Goal: Information Seeking & Learning: Learn about a topic

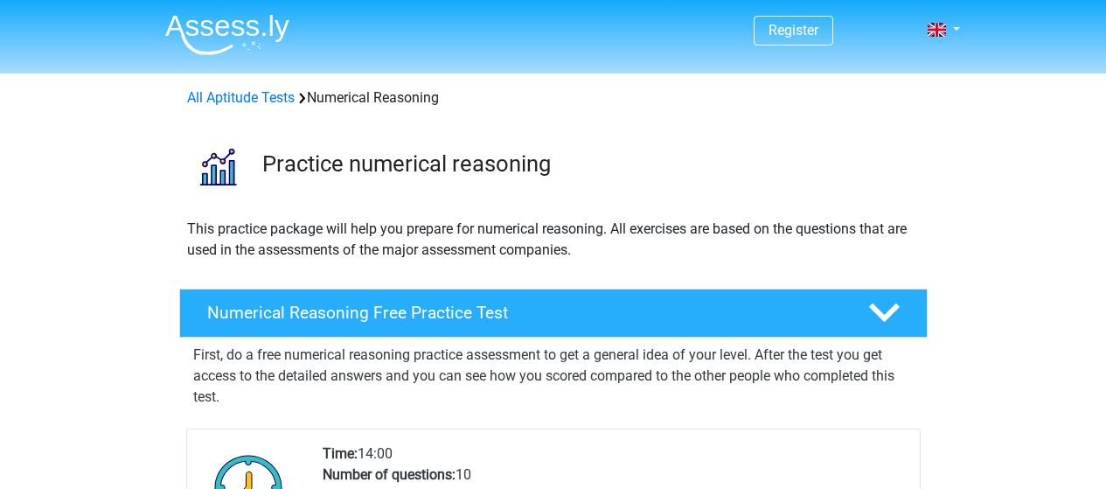
scroll to position [315, 0]
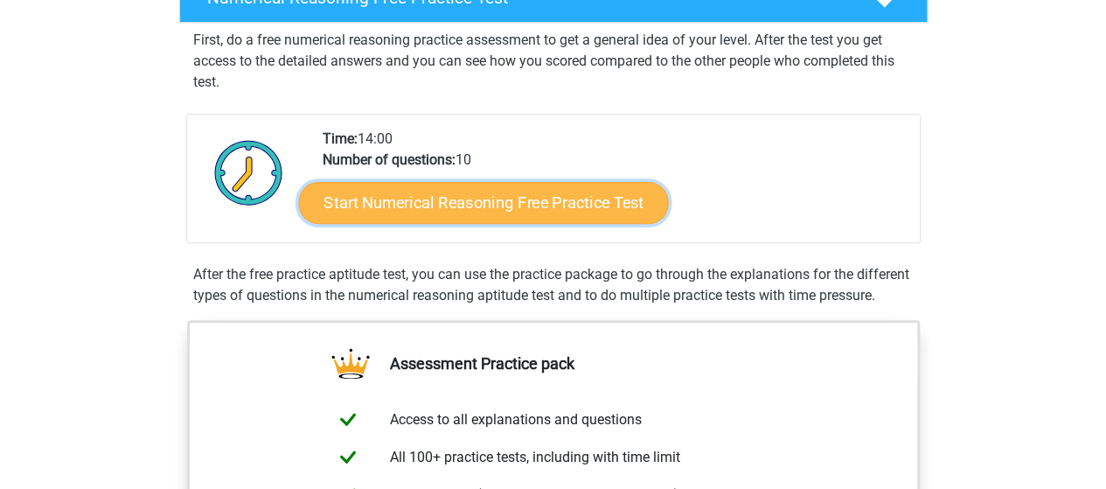
click at [591, 206] on link "Start Numerical Reasoning Free Practice Test" at bounding box center [483, 202] width 370 height 42
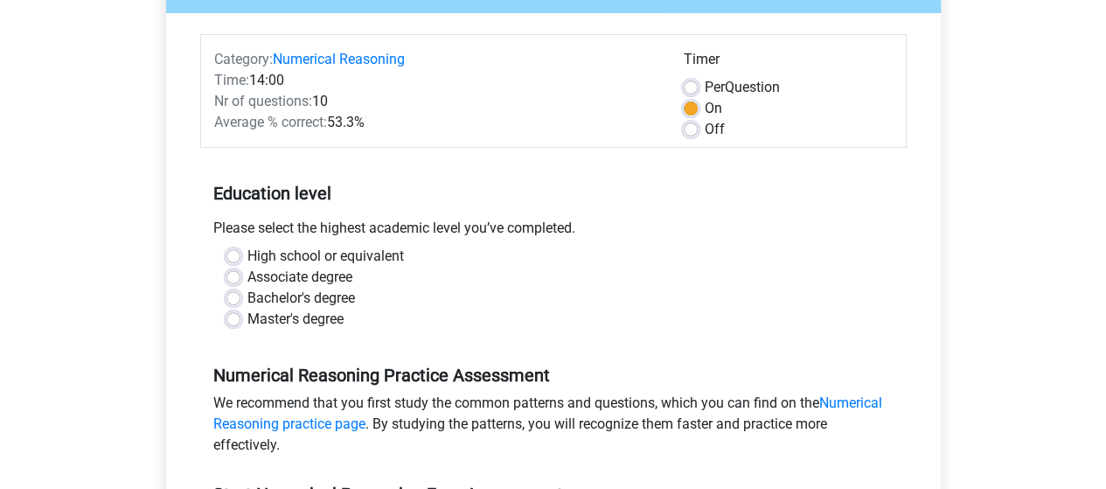
scroll to position [210, 0]
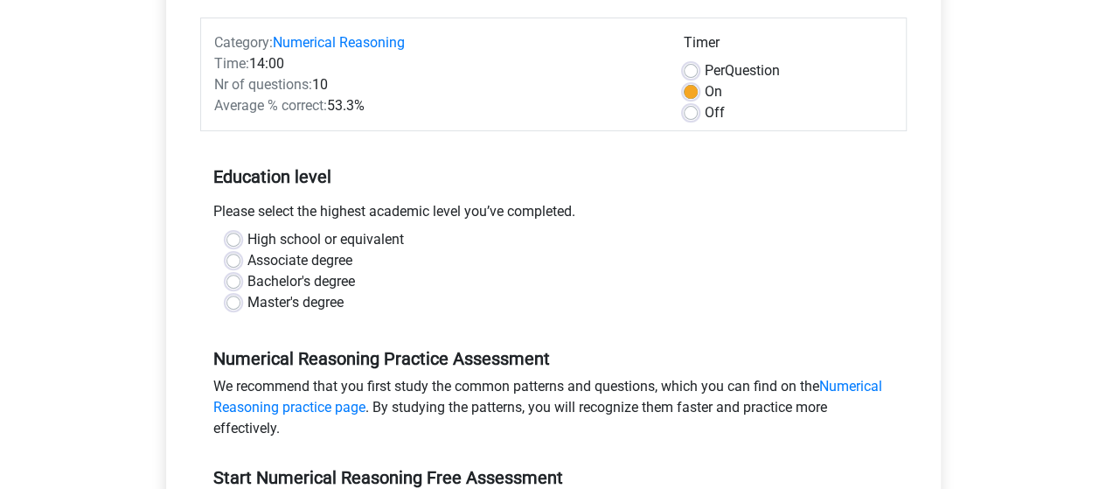
click at [483, 316] on div "High school or equivalent Associate degree Bachelor's degree Master's degree" at bounding box center [553, 278] width 706 height 98
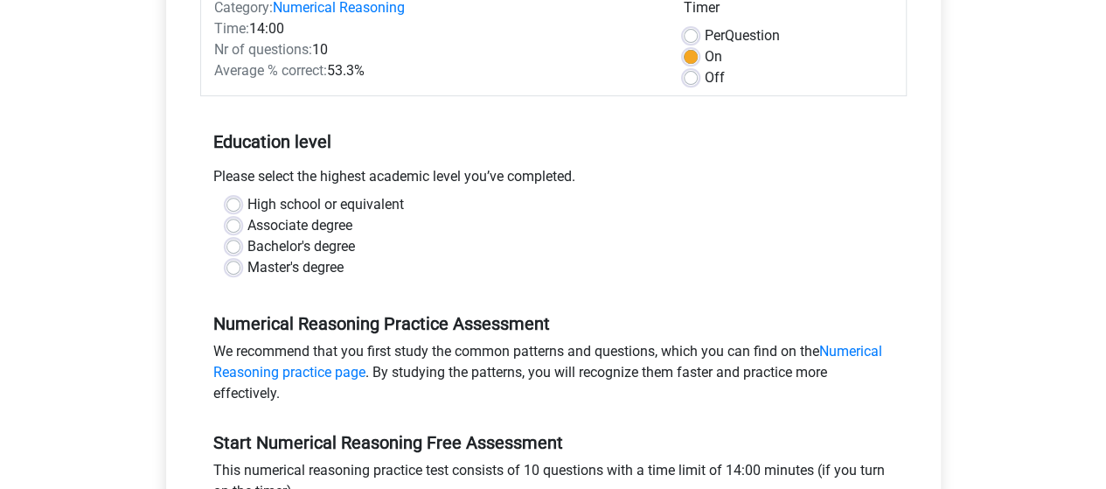
scroll to position [280, 0]
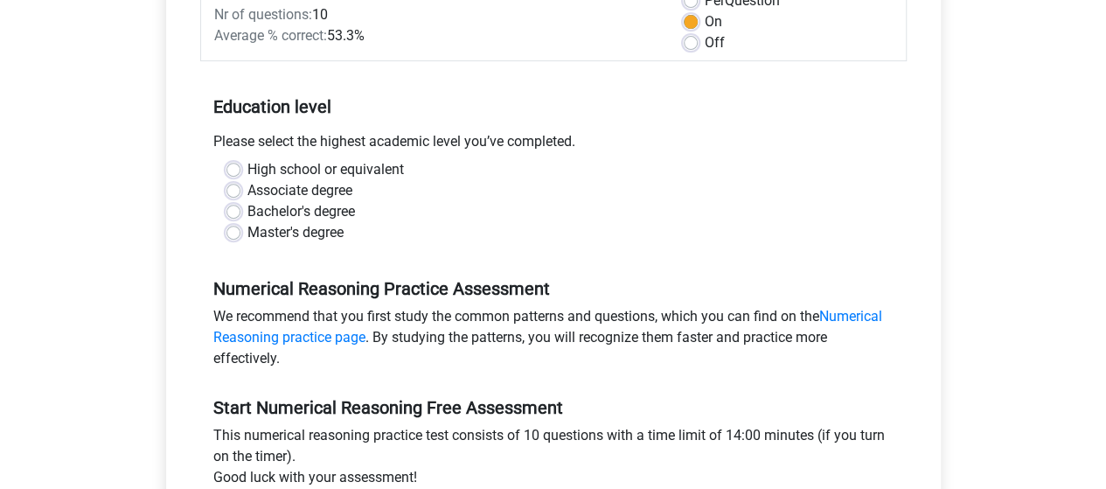
click at [247, 226] on label "Master's degree" at bounding box center [295, 232] width 96 height 21
click at [240, 226] on input "Master's degree" at bounding box center [233, 230] width 14 height 17
radio input "true"
click at [226, 159] on input "High school or equivalent" at bounding box center [233, 167] width 14 height 17
radio input "true"
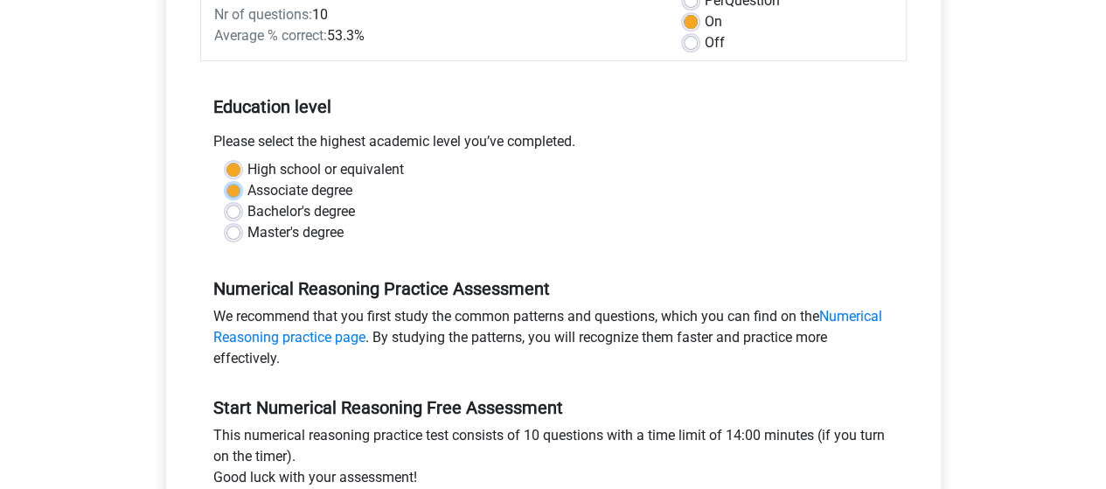
click at [226, 180] on input "Associate degree" at bounding box center [233, 188] width 14 height 17
radio input "true"
click at [247, 226] on label "Master's degree" at bounding box center [295, 232] width 96 height 21
click at [240, 226] on input "Master's degree" at bounding box center [233, 230] width 14 height 17
radio input "true"
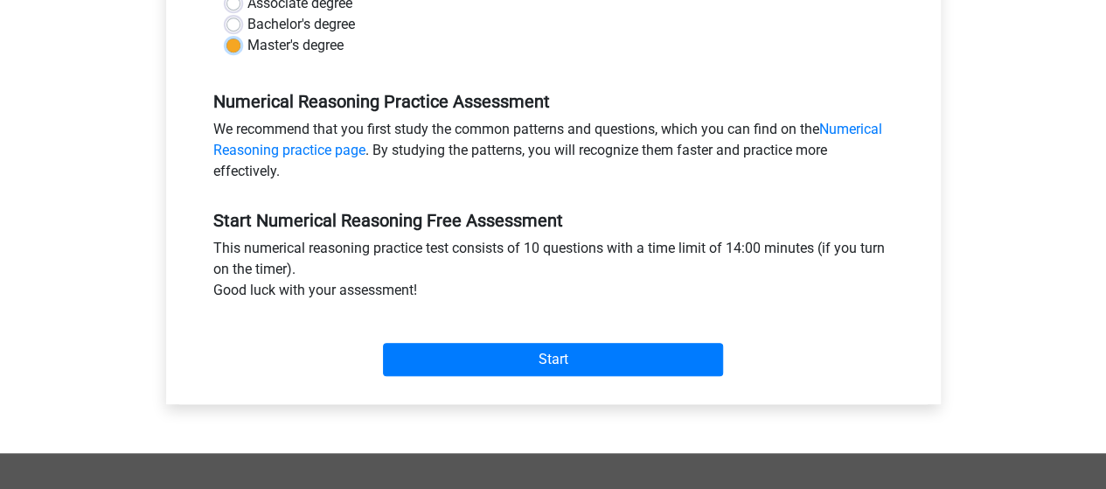
scroll to position [468, 0]
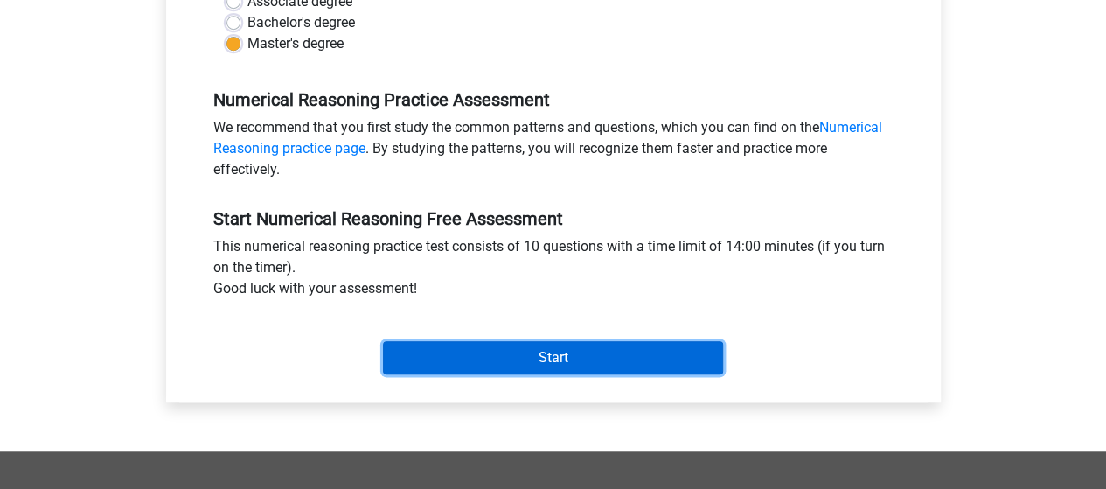
click at [570, 359] on input "Start" at bounding box center [553, 357] width 340 height 33
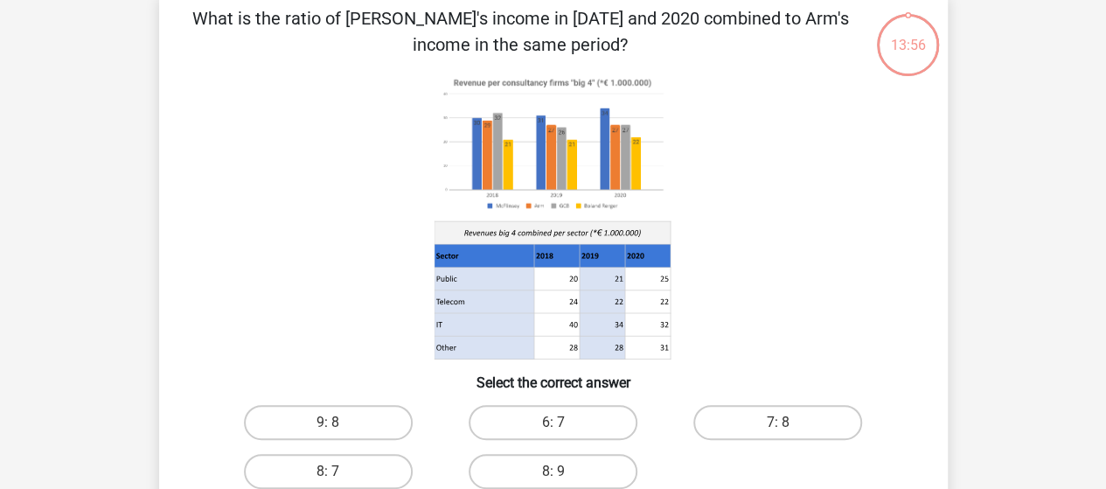
scroll to position [91, 0]
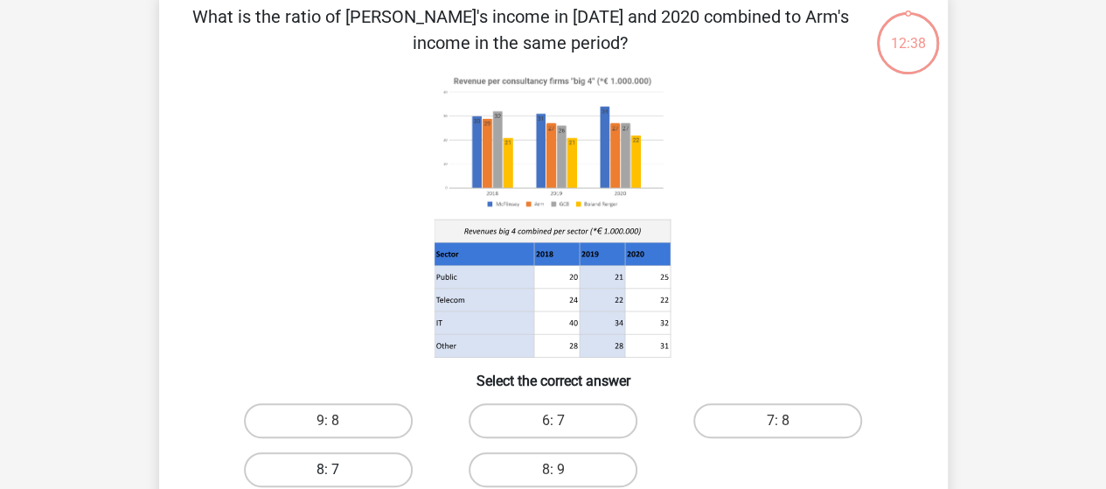
click at [344, 475] on label "8: 7" at bounding box center [328, 469] width 169 height 35
click at [339, 475] on input "8: 7" at bounding box center [333, 474] width 11 height 11
radio input "true"
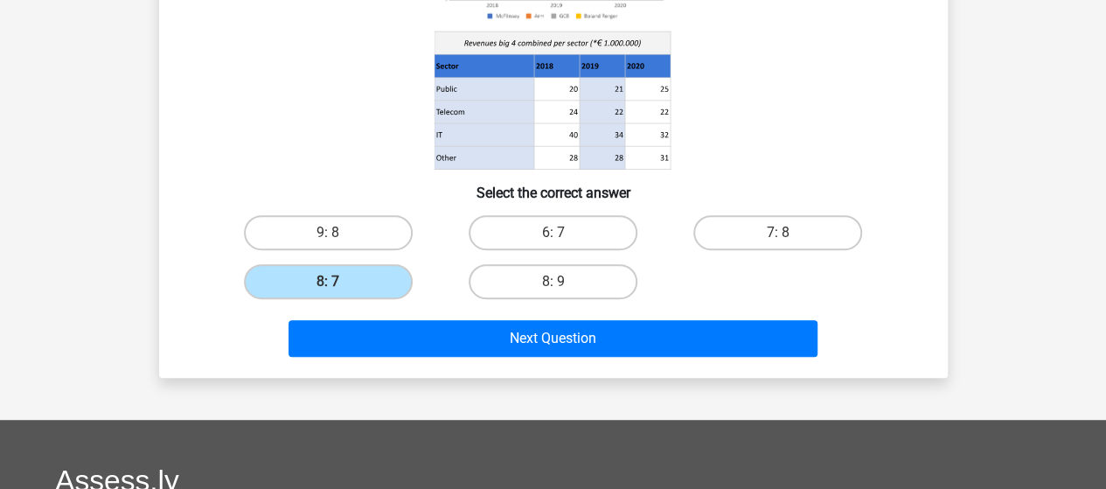
scroll to position [281, 0]
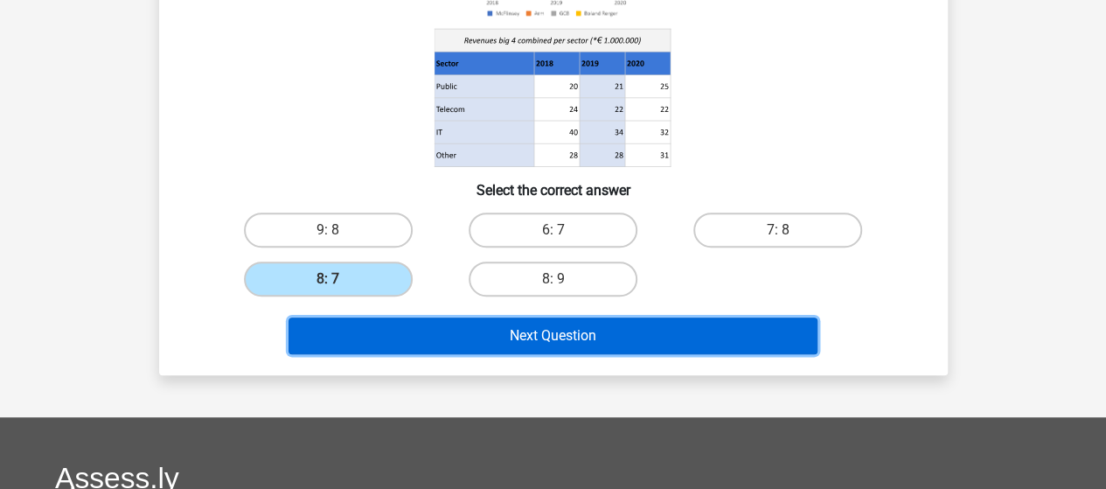
click at [731, 326] on button "Next Question" at bounding box center [552, 335] width 529 height 37
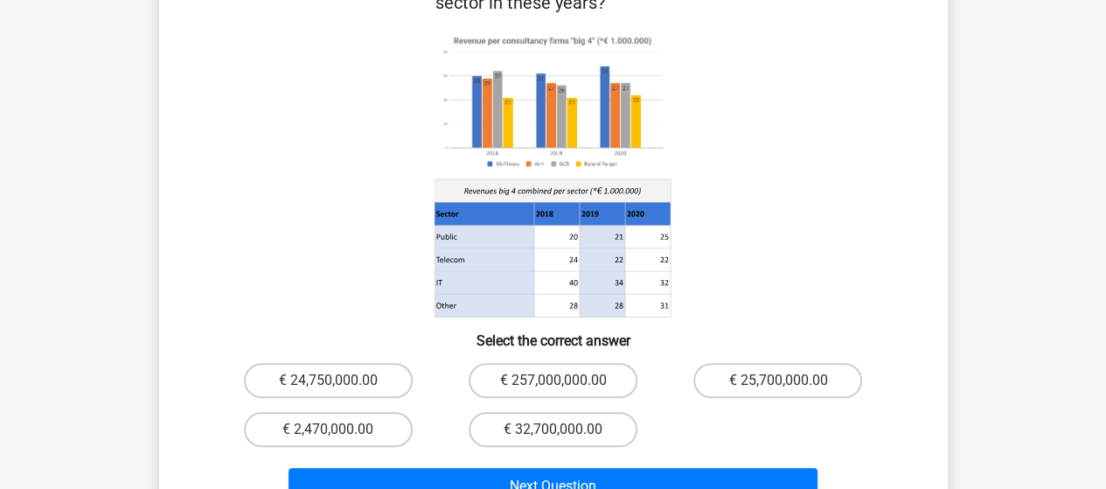
scroll to position [191, 0]
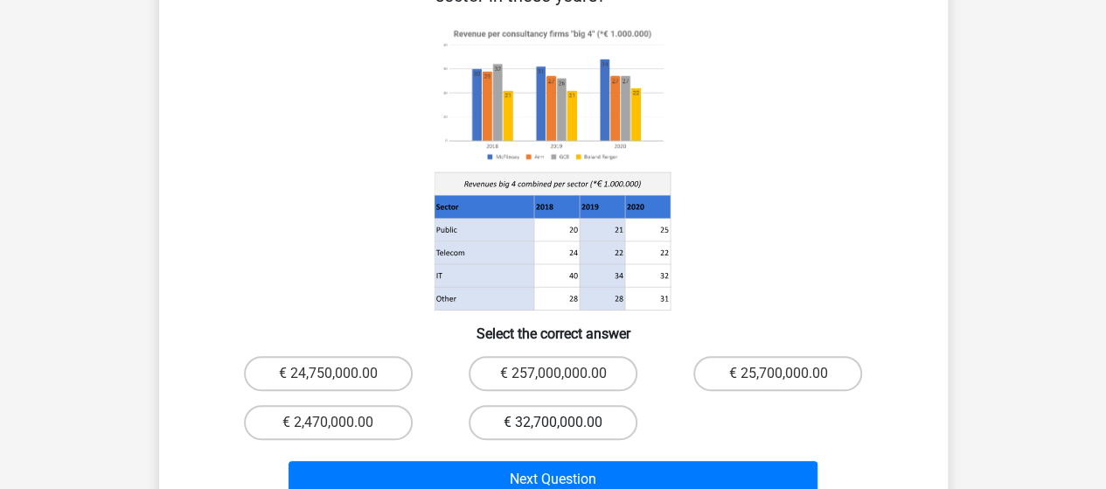
click at [570, 405] on label "€ 32,700,000.00" at bounding box center [552, 422] width 169 height 35
click at [564, 422] on input "€ 32,700,000.00" at bounding box center [557, 427] width 11 height 11
radio input "true"
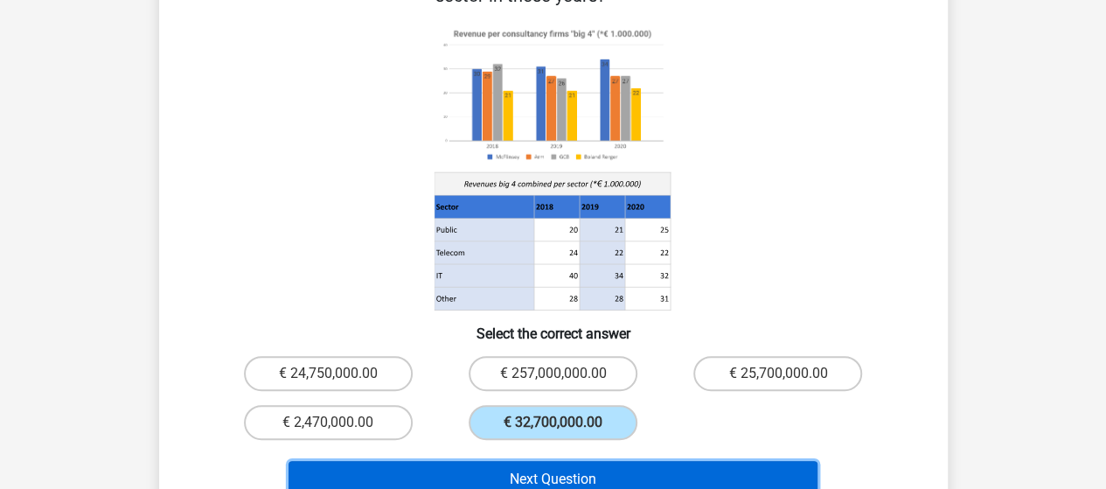
click at [622, 461] on button "Next Question" at bounding box center [552, 479] width 529 height 37
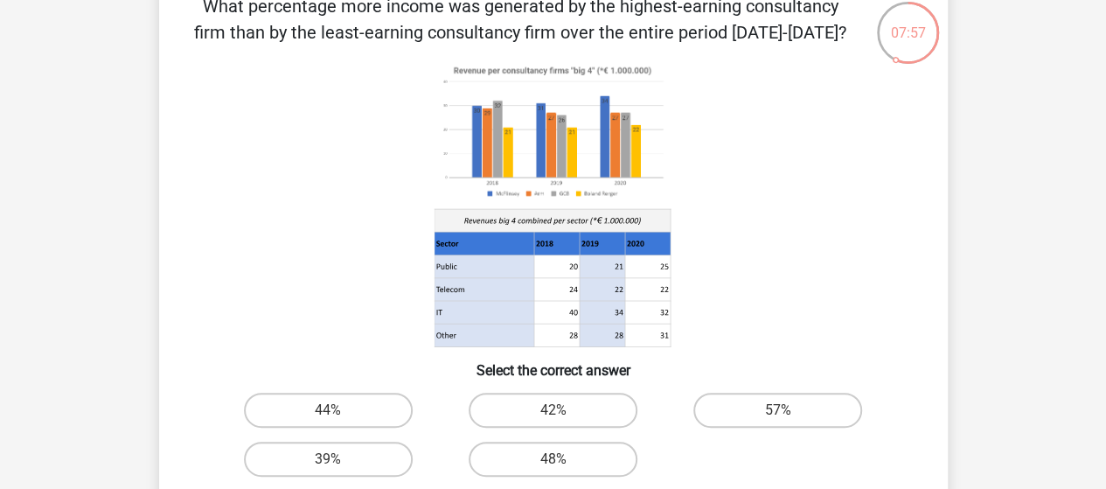
scroll to position [102, 0]
click at [557, 403] on label "42%" at bounding box center [552, 409] width 169 height 35
click at [557, 409] on input "42%" at bounding box center [557, 414] width 11 height 11
radio input "true"
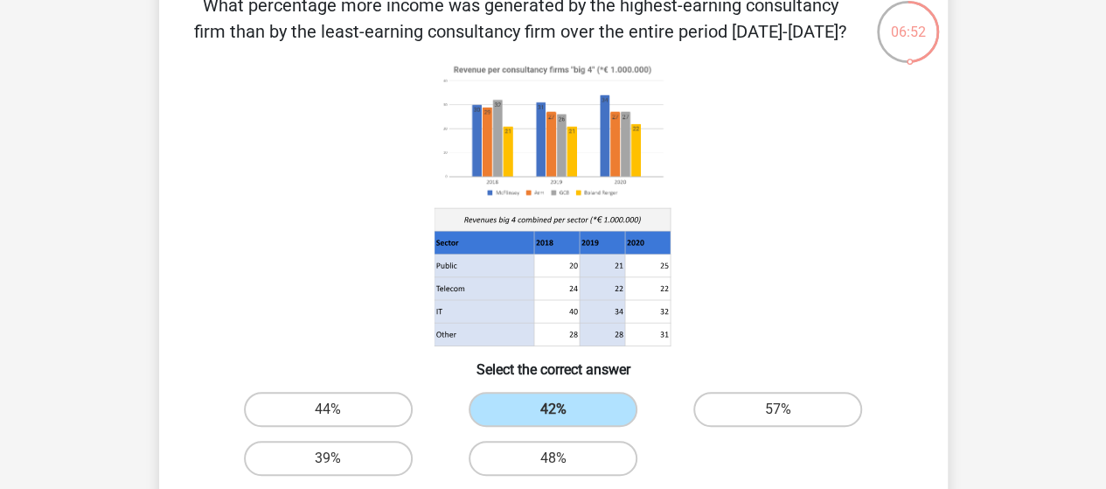
scroll to position [530, 0]
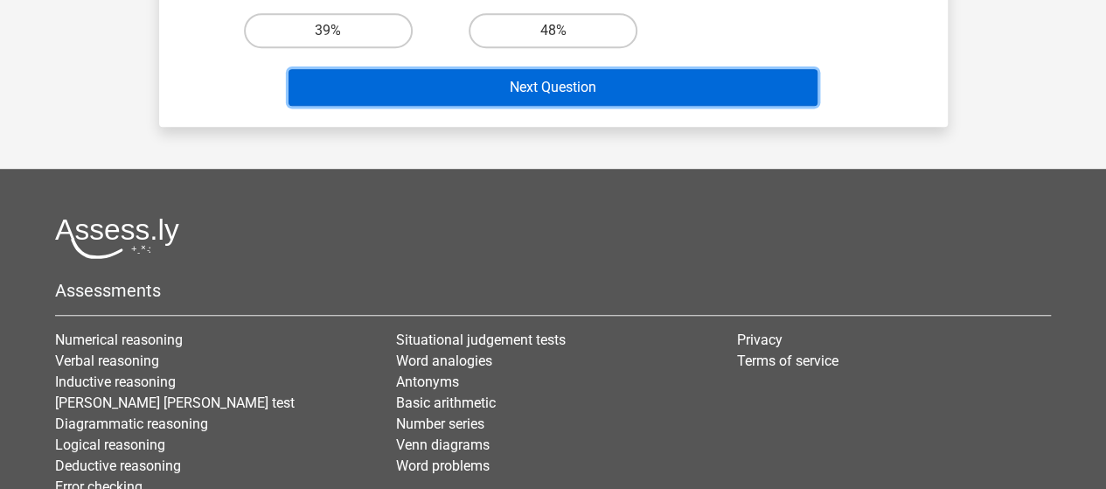
click at [718, 88] on button "Next Question" at bounding box center [552, 87] width 529 height 37
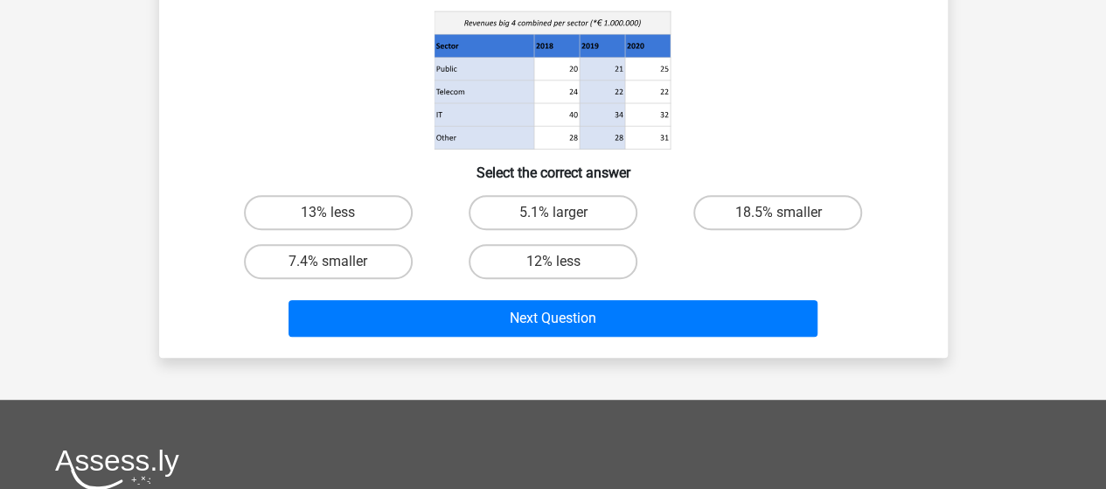
scroll to position [293, 0]
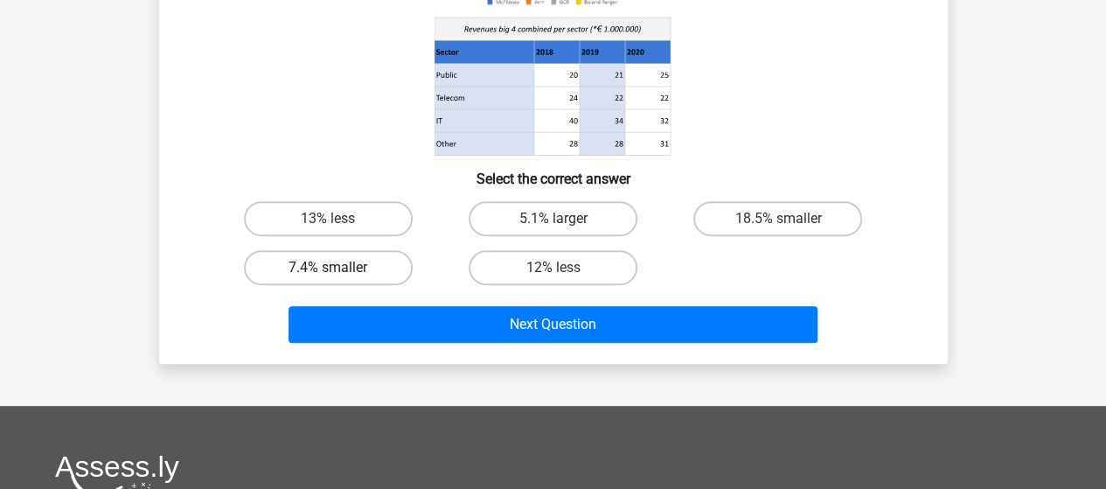
click at [370, 272] on label "7.4% smaller" at bounding box center [328, 267] width 169 height 35
click at [339, 272] on input "7.4% smaller" at bounding box center [333, 272] width 11 height 11
radio input "true"
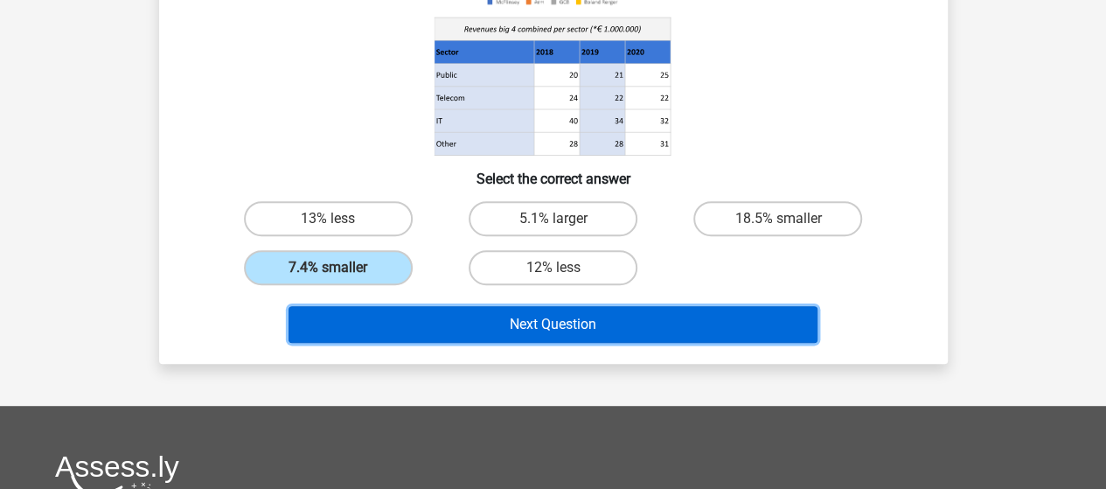
click at [582, 330] on button "Next Question" at bounding box center [552, 324] width 529 height 37
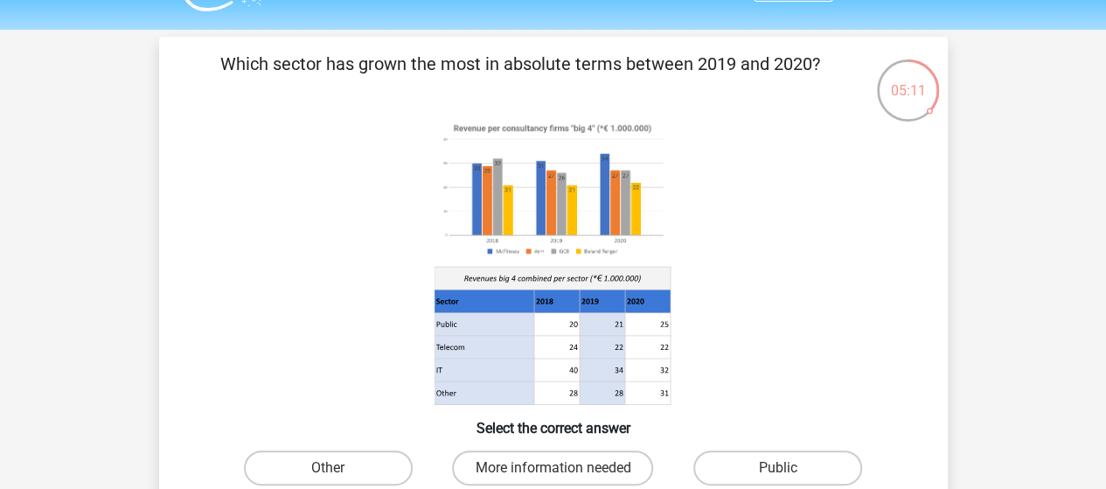
scroll to position [59, 0]
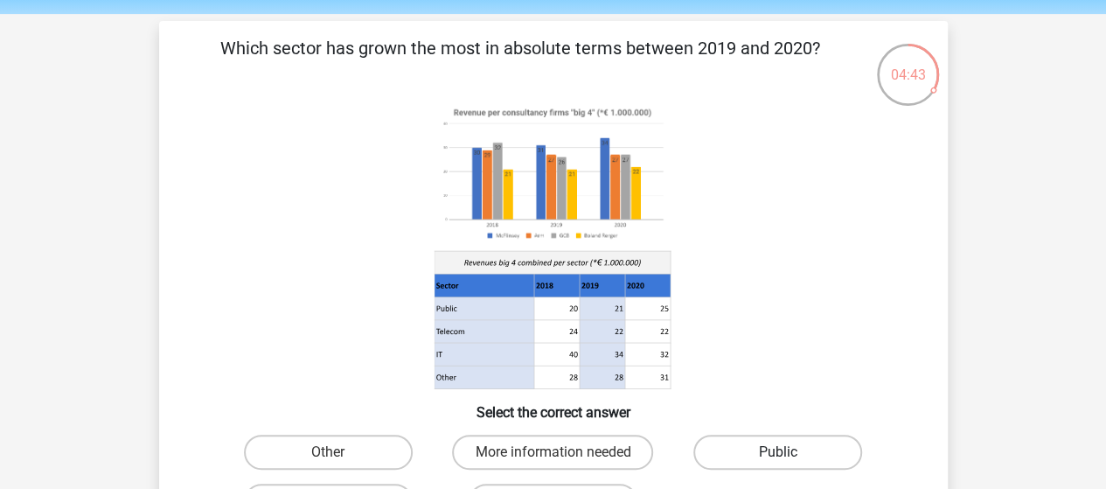
click at [801, 458] on label "Public" at bounding box center [777, 451] width 169 height 35
click at [789, 458] on input "Public" at bounding box center [783, 457] width 11 height 11
radio input "true"
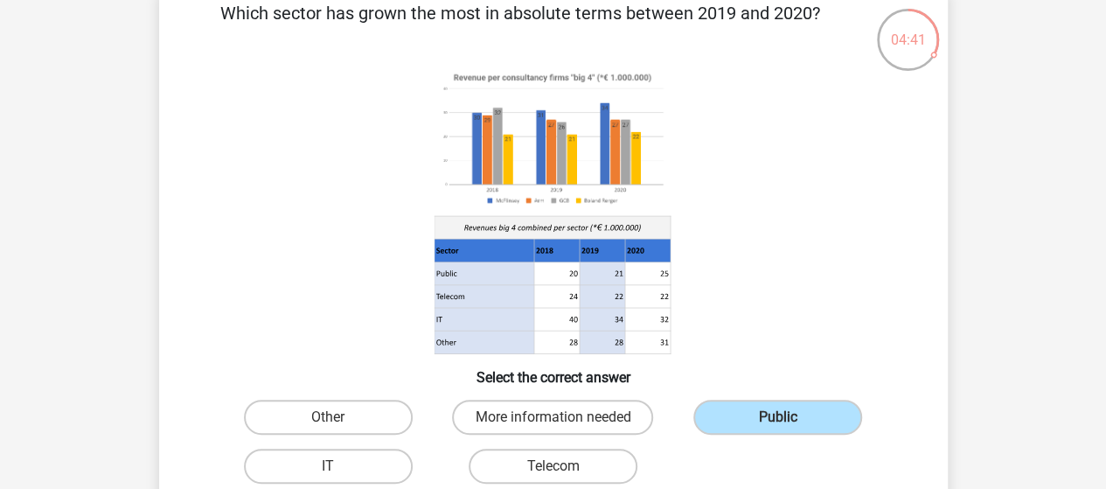
scroll to position [523, 0]
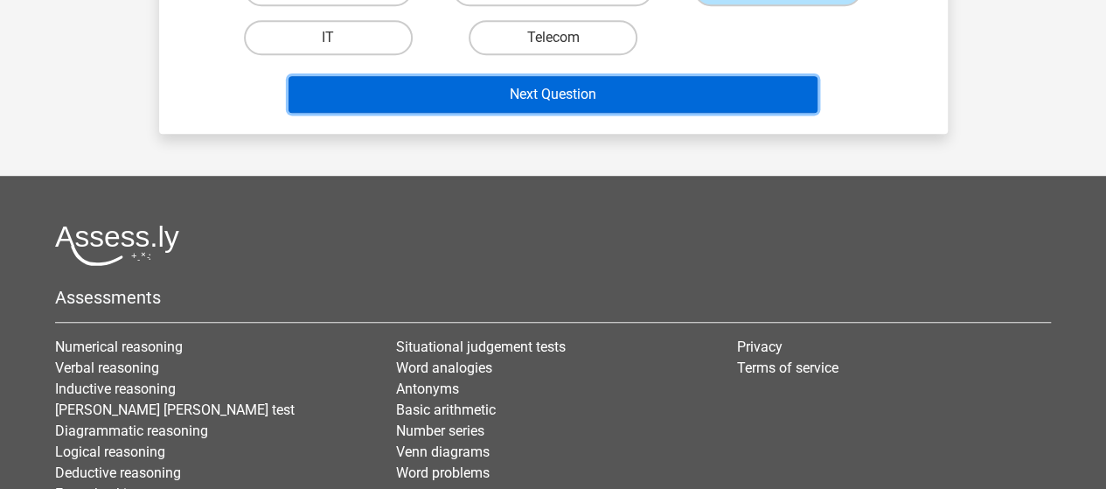
click at [749, 99] on button "Next Question" at bounding box center [552, 94] width 529 height 37
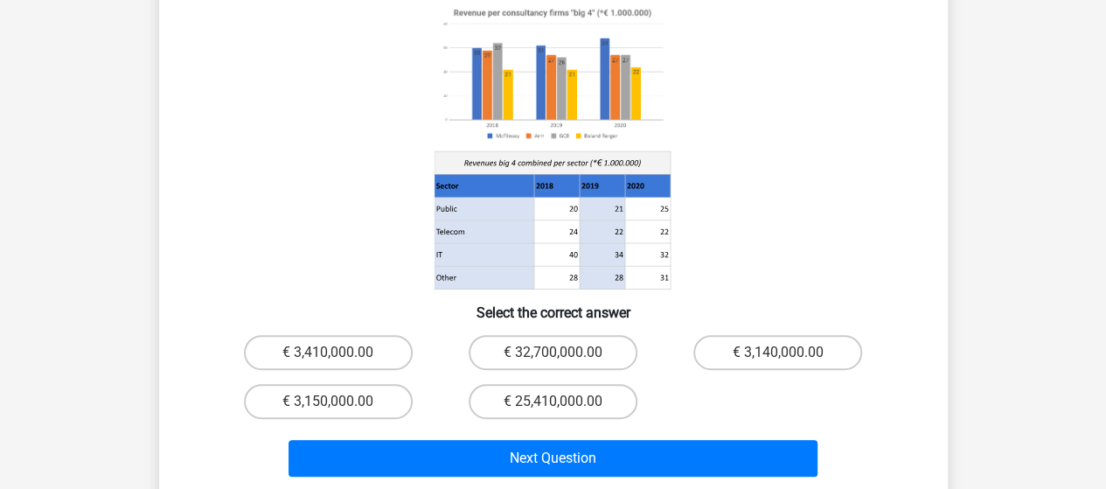
scroll to position [198, 0]
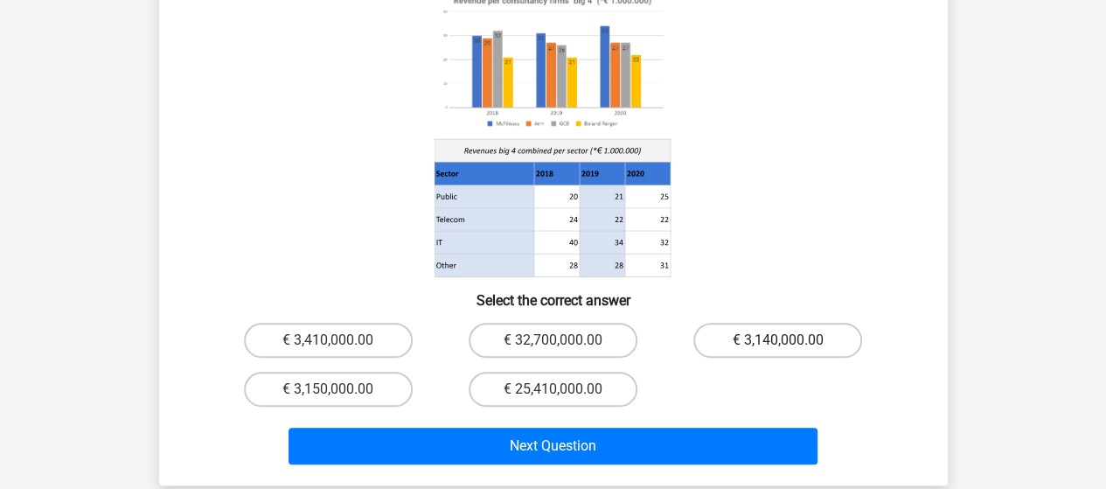
click at [750, 323] on label "€ 3,140,000.00" at bounding box center [777, 340] width 169 height 35
click at [778, 340] on input "€ 3,140,000.00" at bounding box center [783, 345] width 11 height 11
radio input "true"
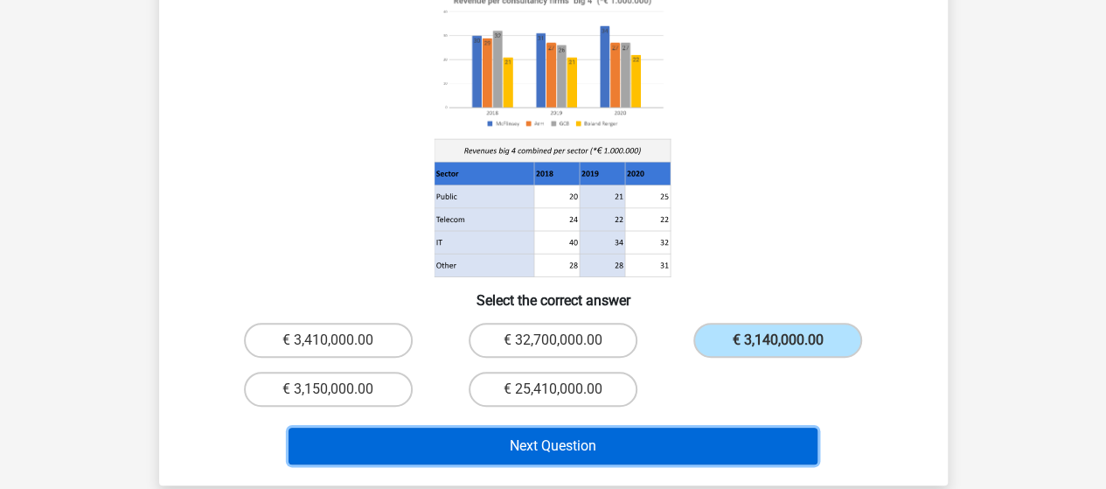
click at [673, 433] on button "Next Question" at bounding box center [552, 445] width 529 height 37
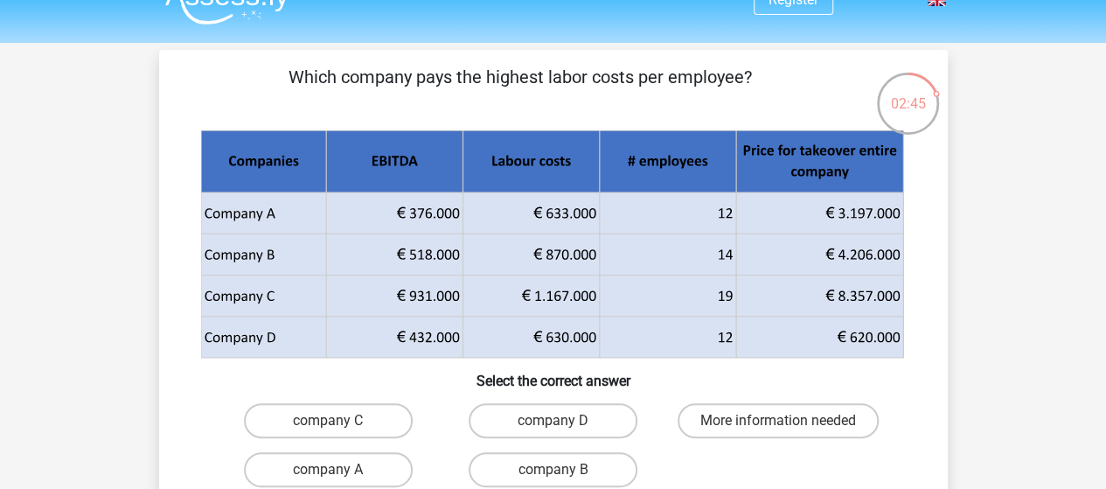
scroll to position [31, 0]
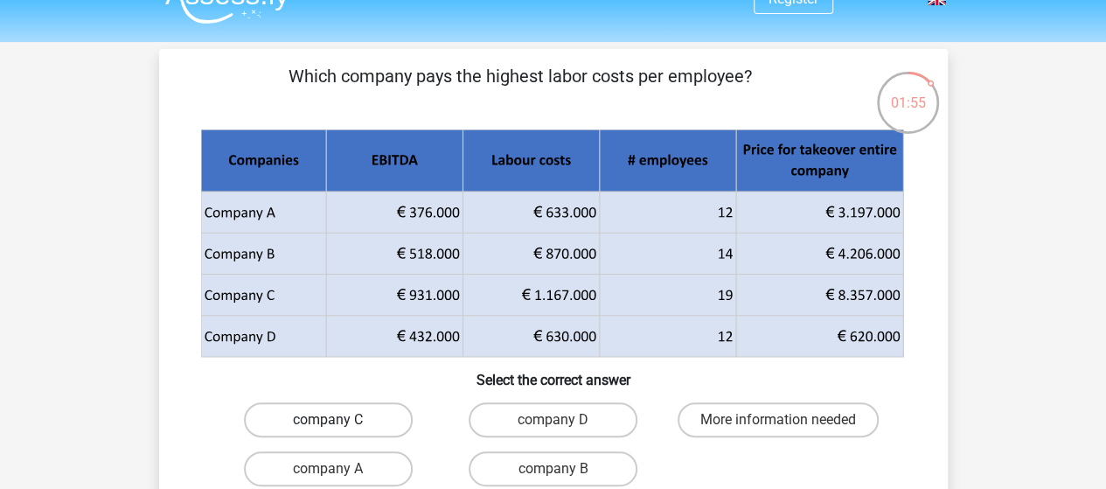
click at [397, 424] on label "company C" at bounding box center [328, 419] width 169 height 35
click at [339, 424] on input "company C" at bounding box center [333, 425] width 11 height 11
radio input "true"
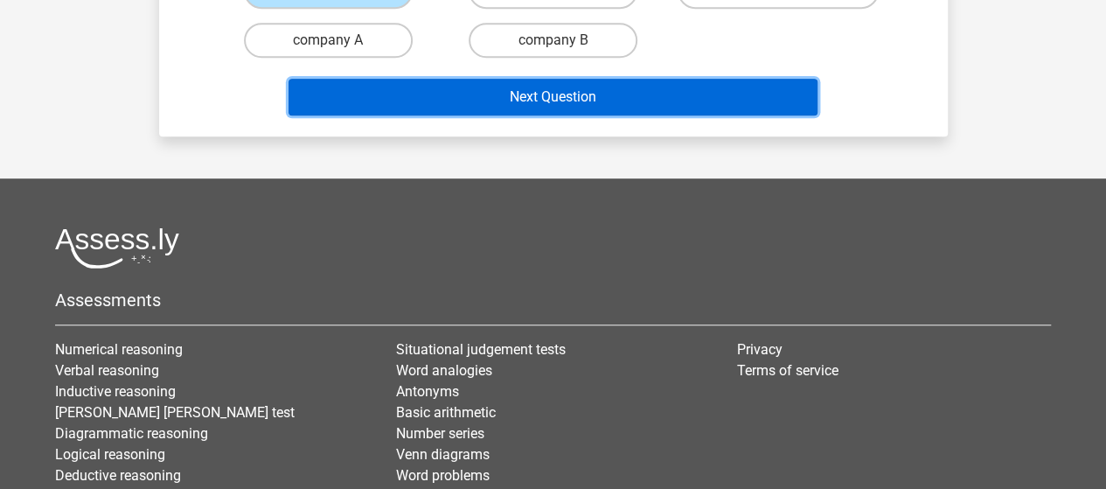
click at [720, 95] on button "Next Question" at bounding box center [552, 97] width 529 height 37
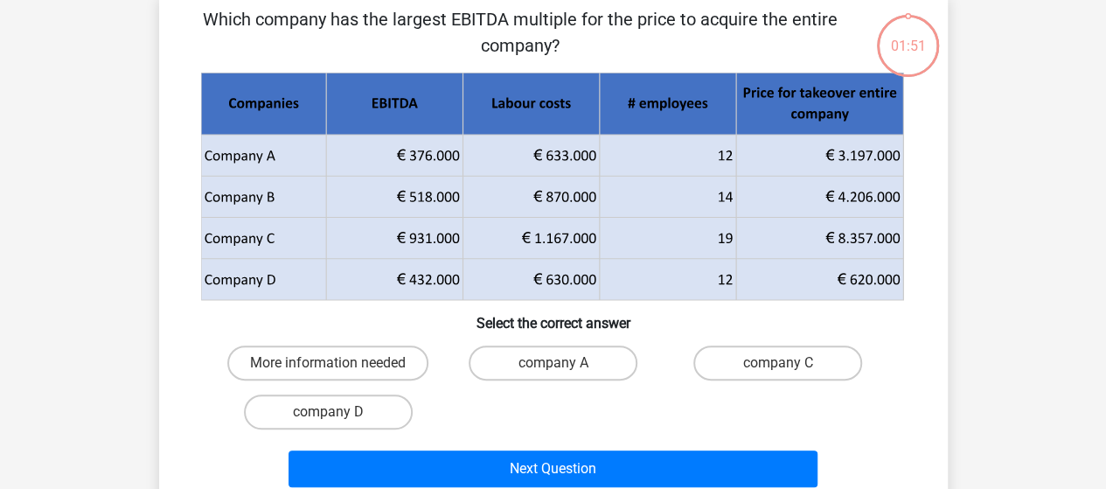
scroll to position [80, 0]
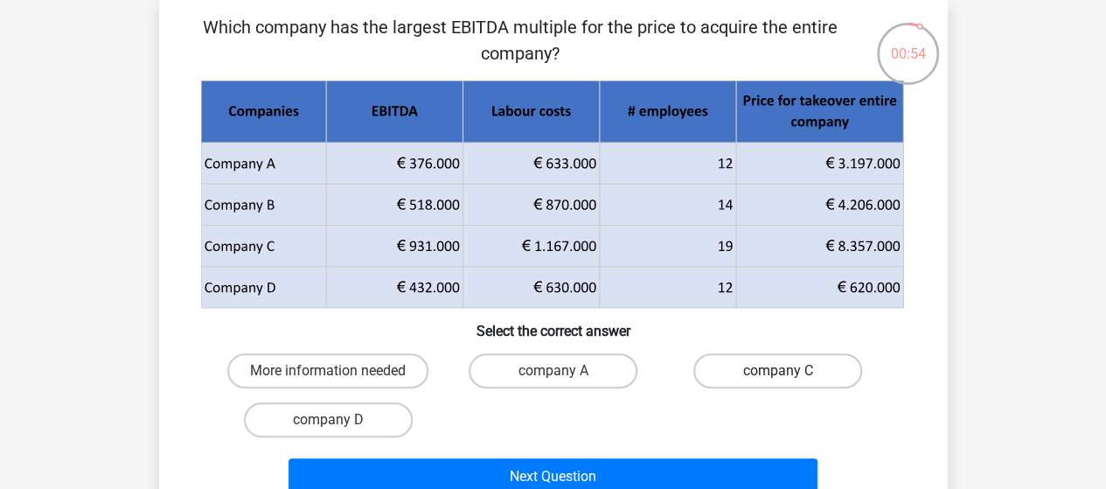
click at [829, 375] on label "company C" at bounding box center [777, 370] width 169 height 35
click at [789, 375] on input "company C" at bounding box center [783, 376] width 11 height 11
radio input "true"
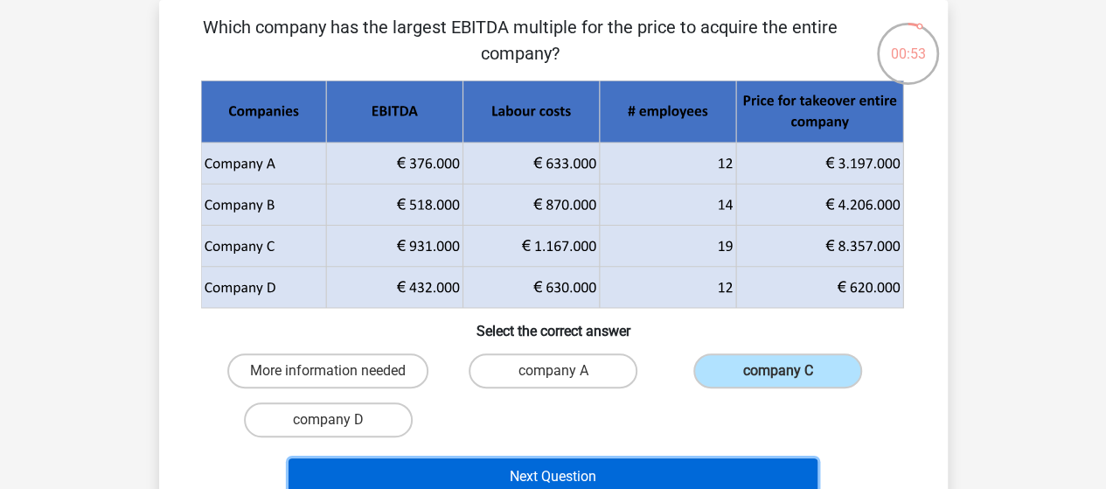
click at [684, 476] on button "Next Question" at bounding box center [552, 476] width 529 height 37
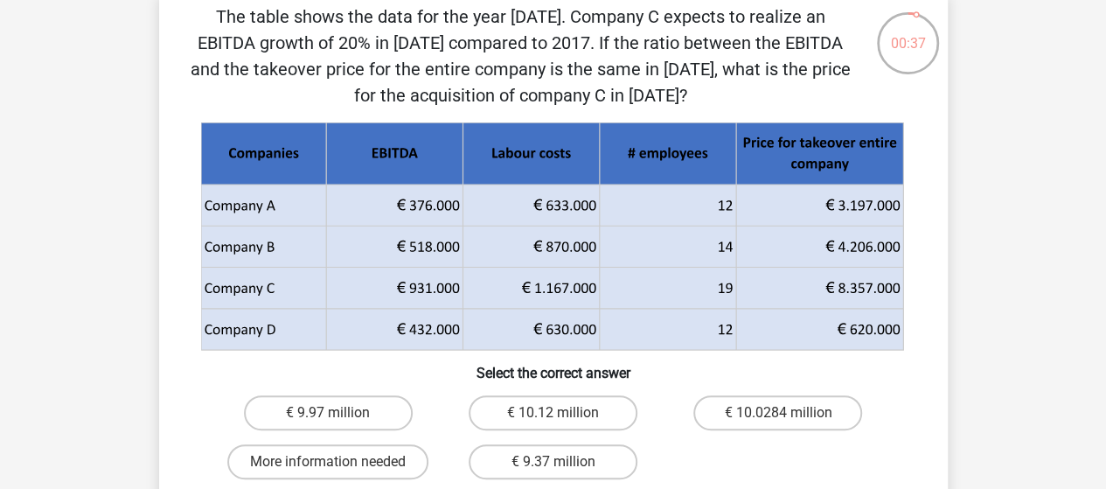
scroll to position [87, 0]
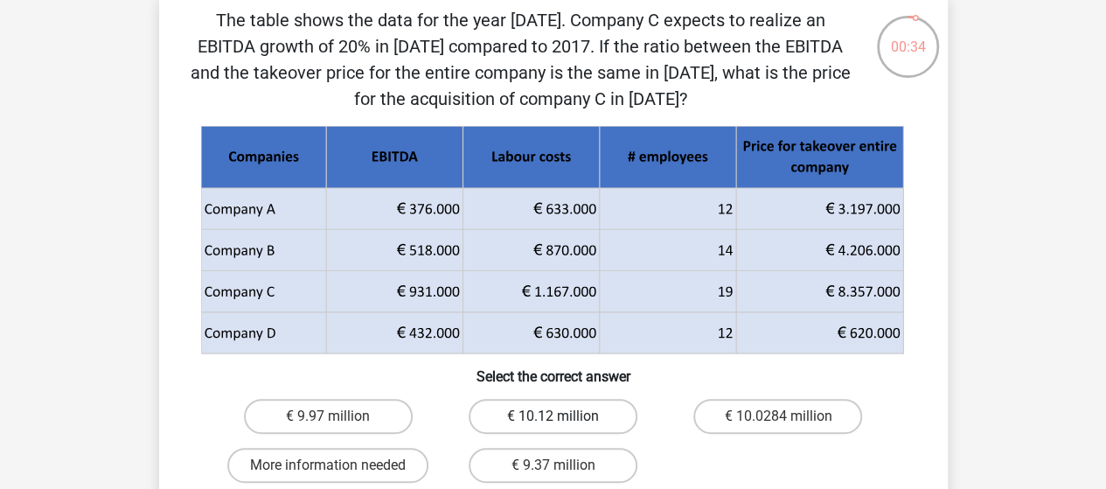
click at [531, 432] on label "€ 10.12 million" at bounding box center [552, 416] width 169 height 35
click at [552, 427] on input "€ 10.12 million" at bounding box center [557, 421] width 11 height 11
radio input "true"
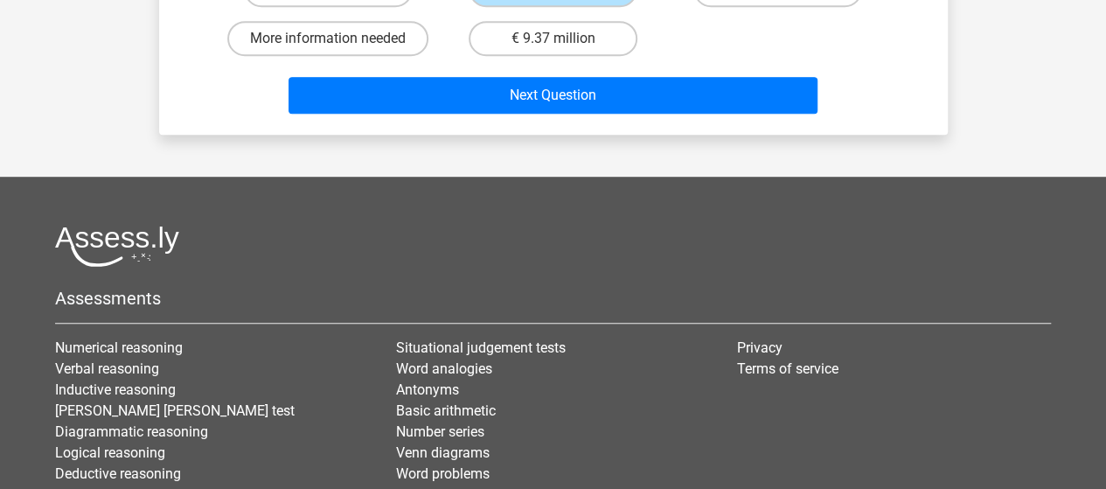
scroll to position [515, 0]
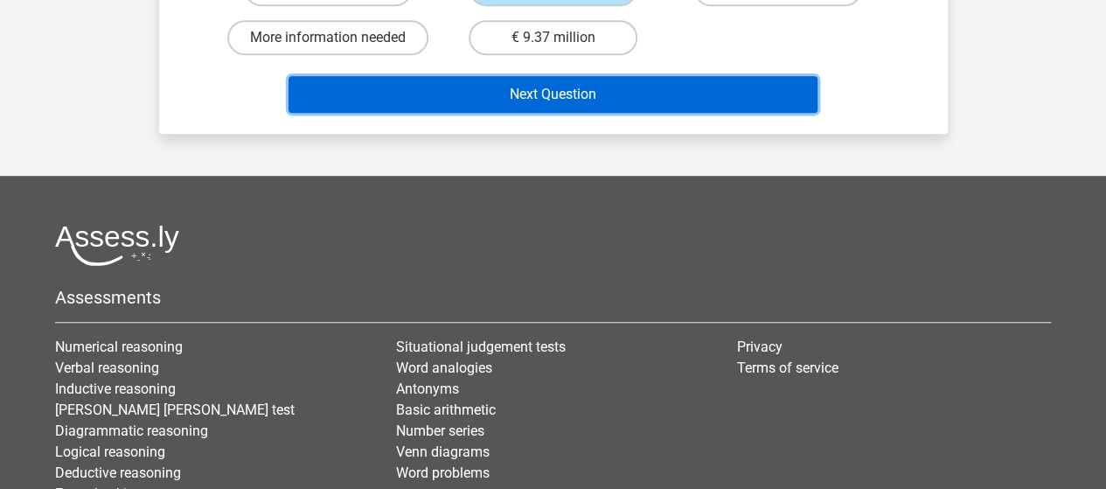
click at [686, 100] on button "Next Question" at bounding box center [552, 94] width 529 height 37
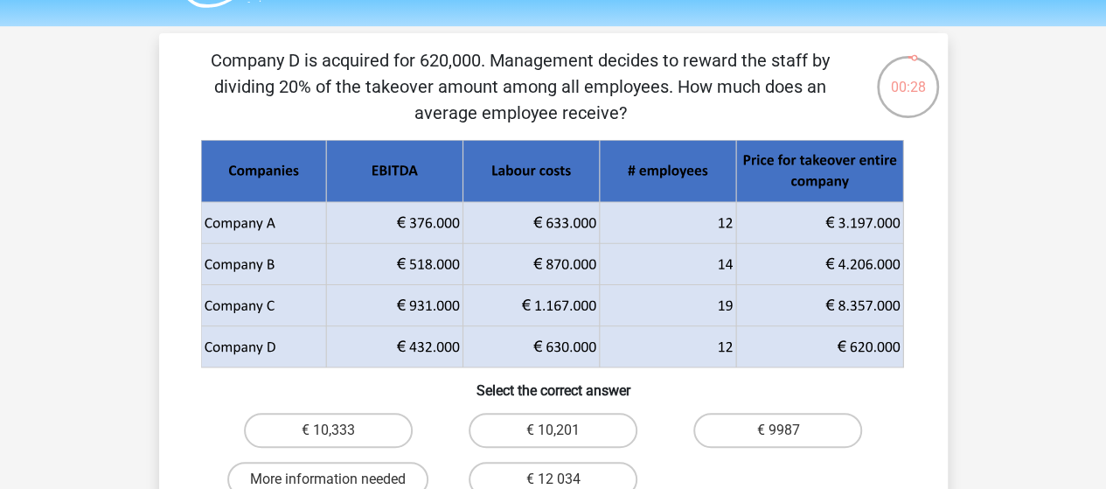
scroll to position [45, 0]
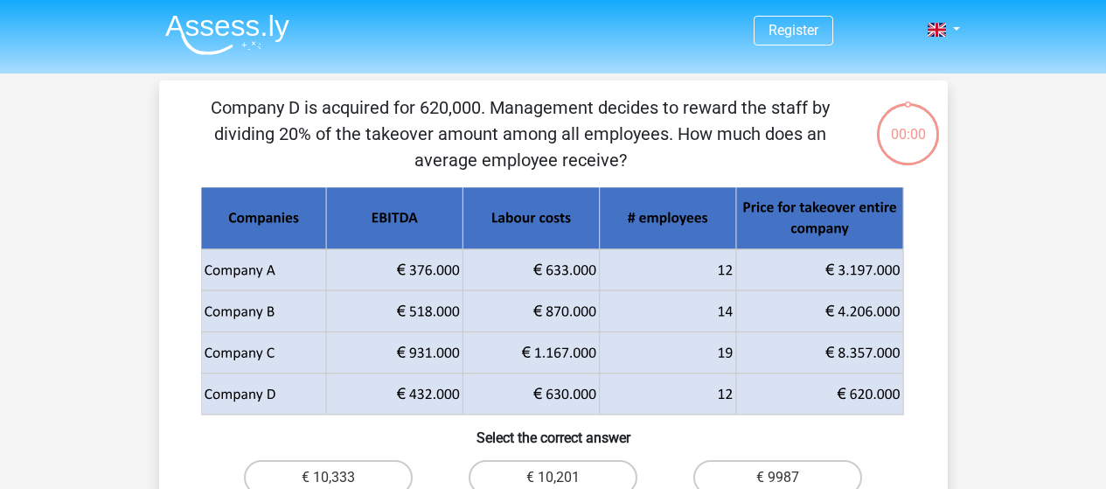
scroll to position [45, 0]
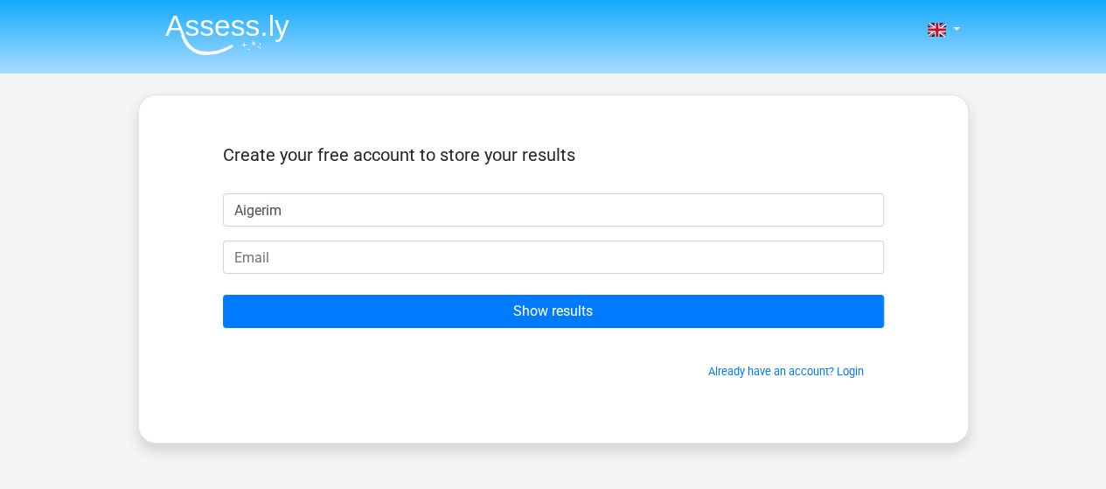
type input "Aigerim"
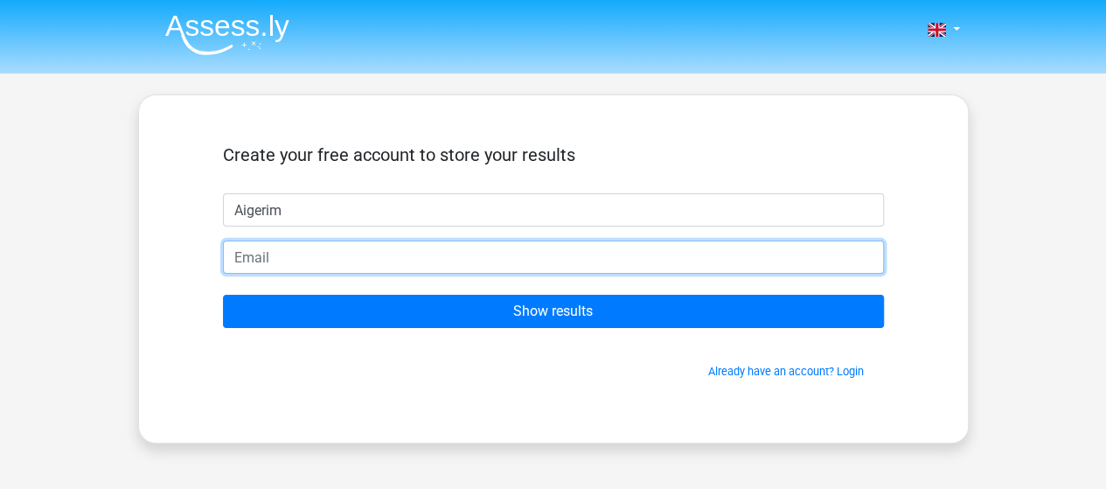
click at [666, 258] on input "email" at bounding box center [553, 256] width 661 height 33
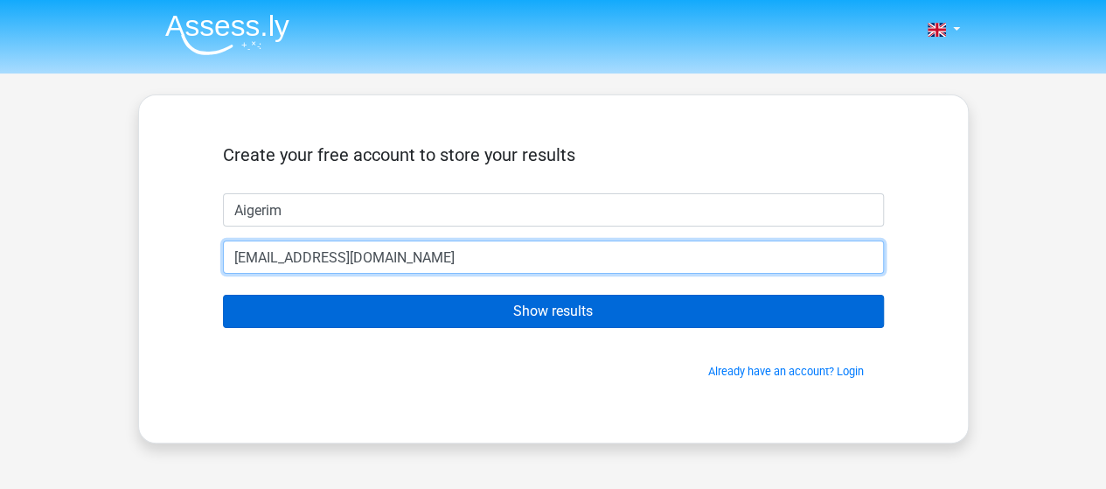
type input "aikophantomhive24@gmail.com"
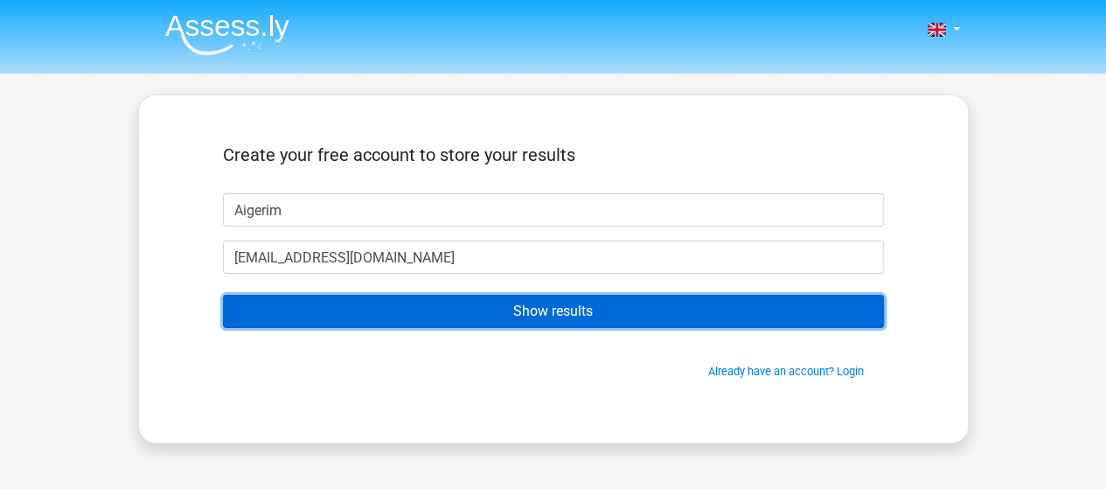
click at [667, 305] on input "Show results" at bounding box center [553, 311] width 661 height 33
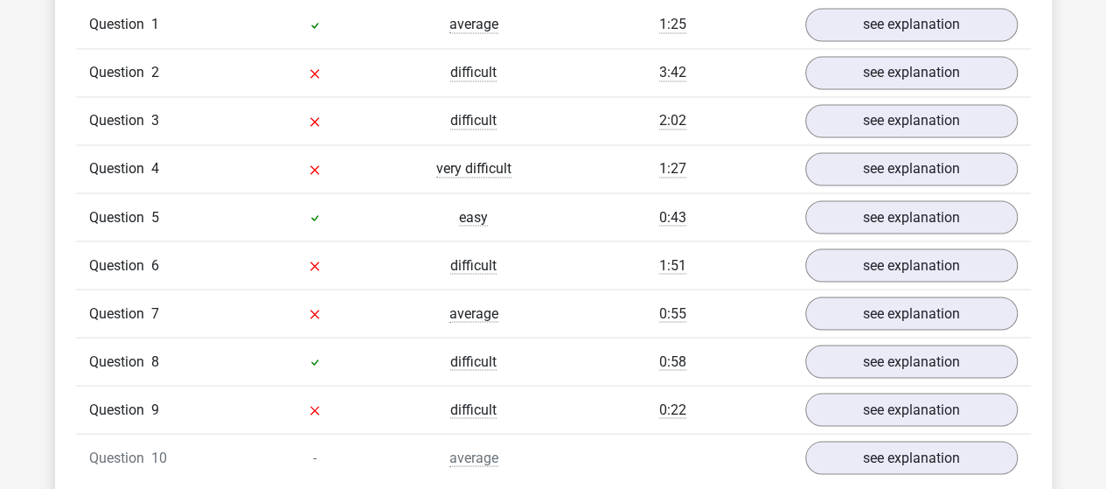
scroll to position [1503, 0]
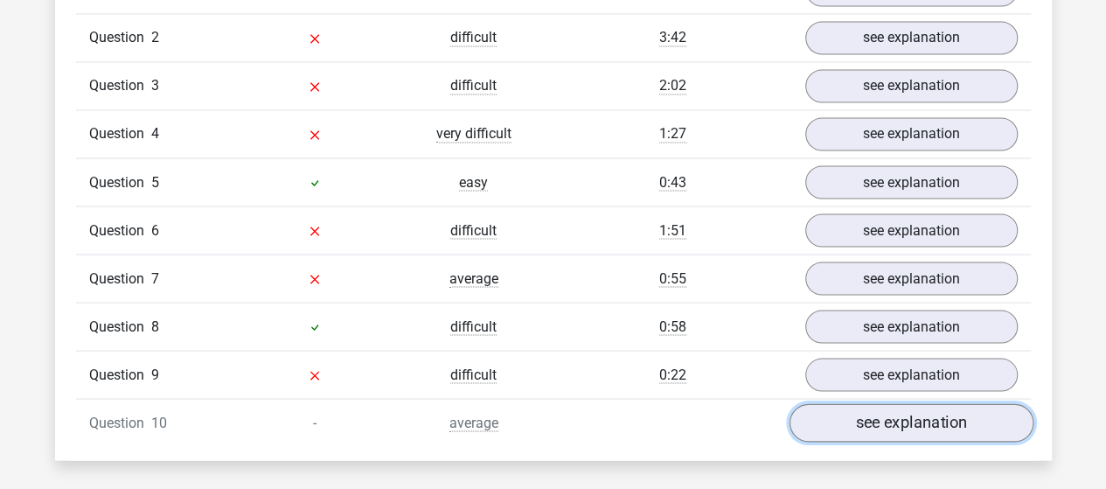
click at [979, 406] on link "see explanation" at bounding box center [910, 422] width 244 height 38
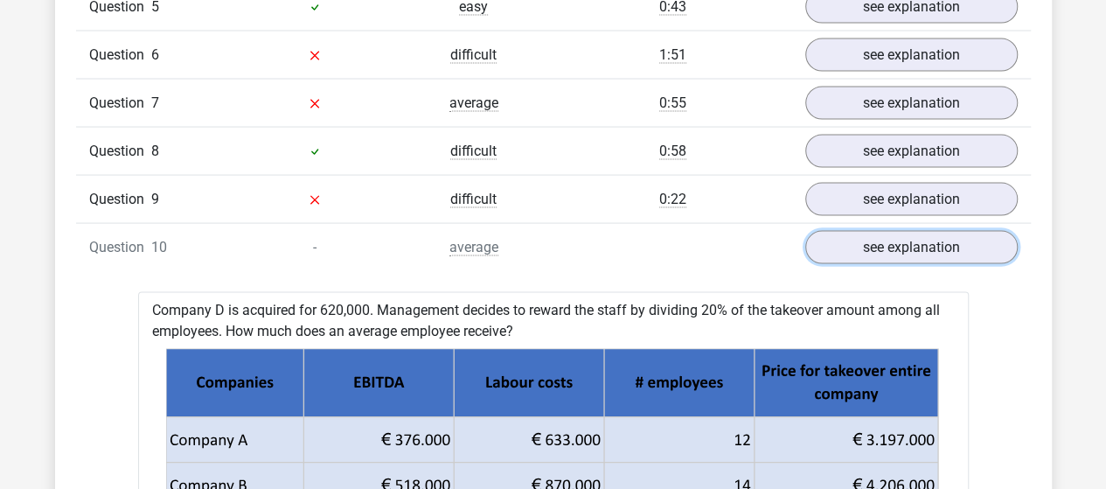
scroll to position [1678, 0]
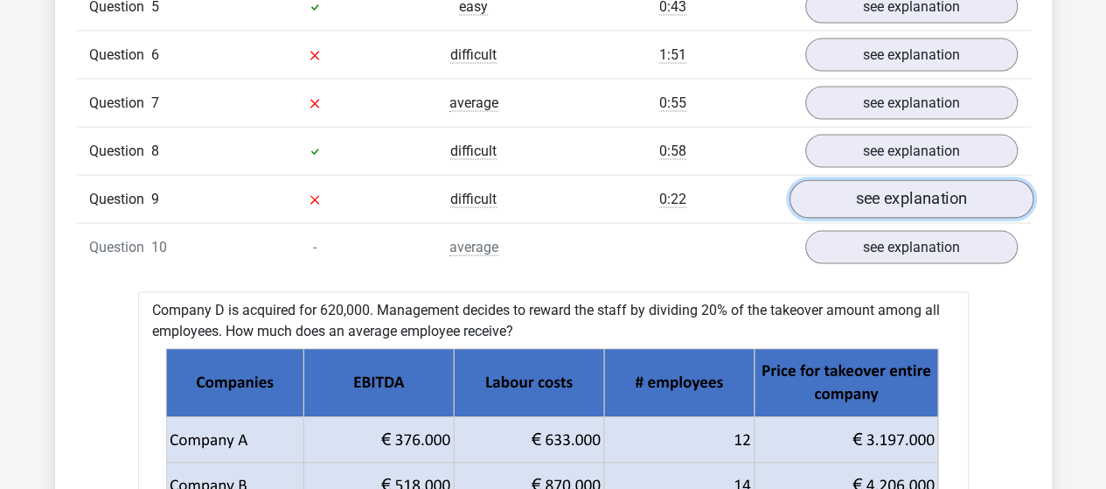
click at [936, 197] on link "see explanation" at bounding box center [910, 199] width 244 height 38
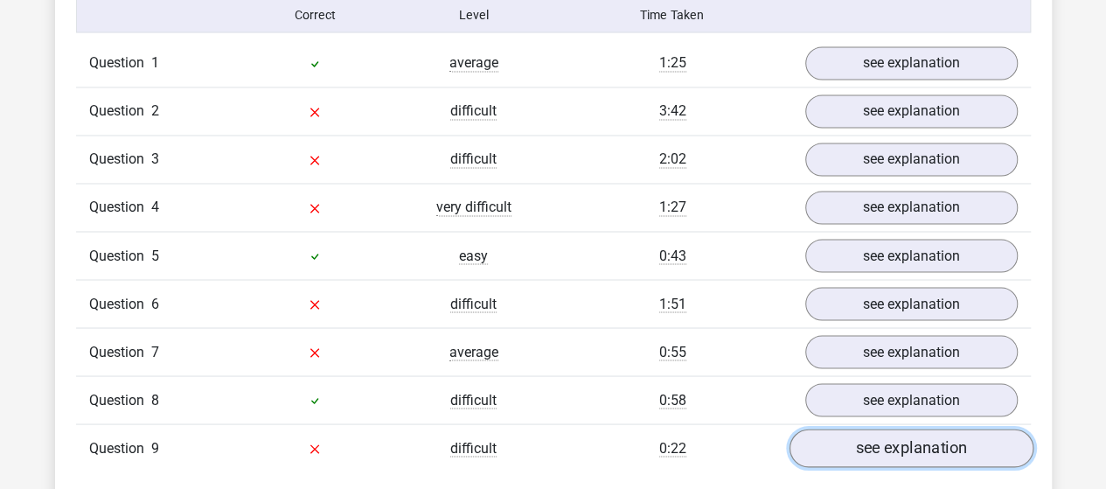
scroll to position [1363, 0]
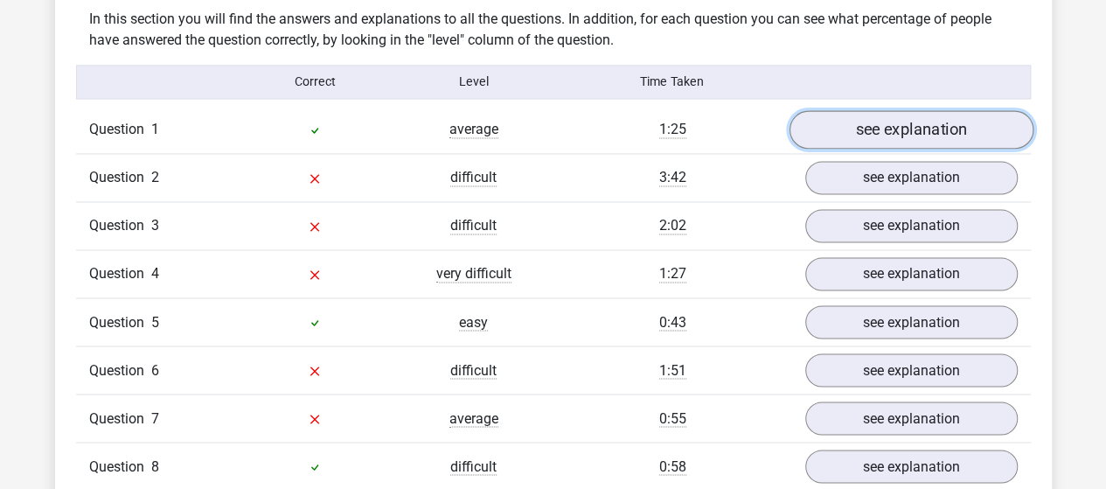
click at [909, 130] on link "see explanation" at bounding box center [910, 129] width 244 height 38
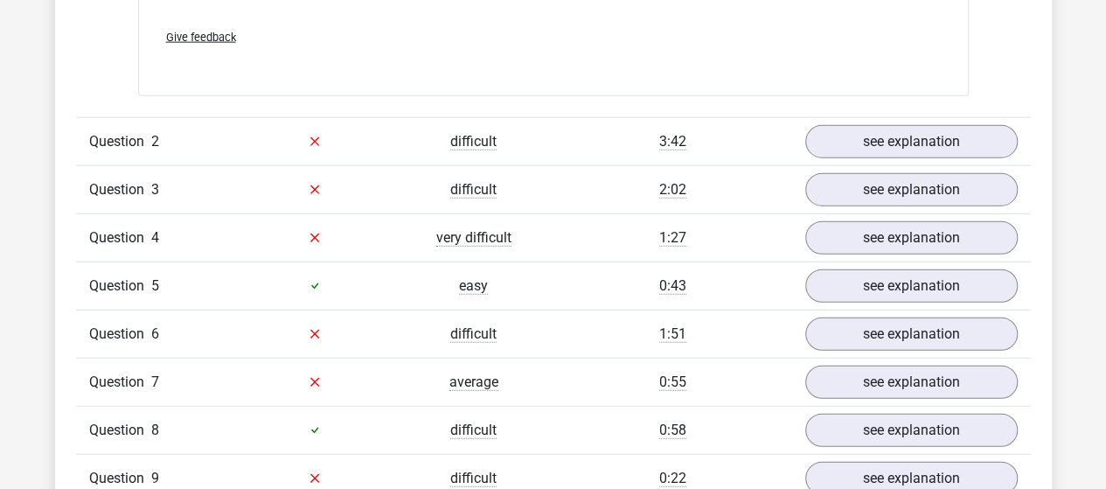
scroll to position [2098, 0]
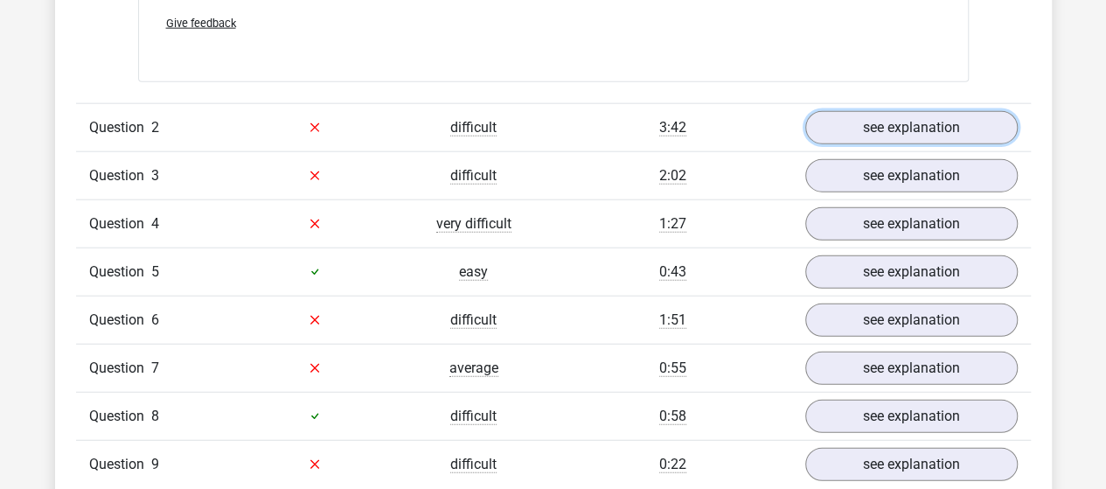
click at [909, 130] on link "see explanation" at bounding box center [911, 127] width 212 height 33
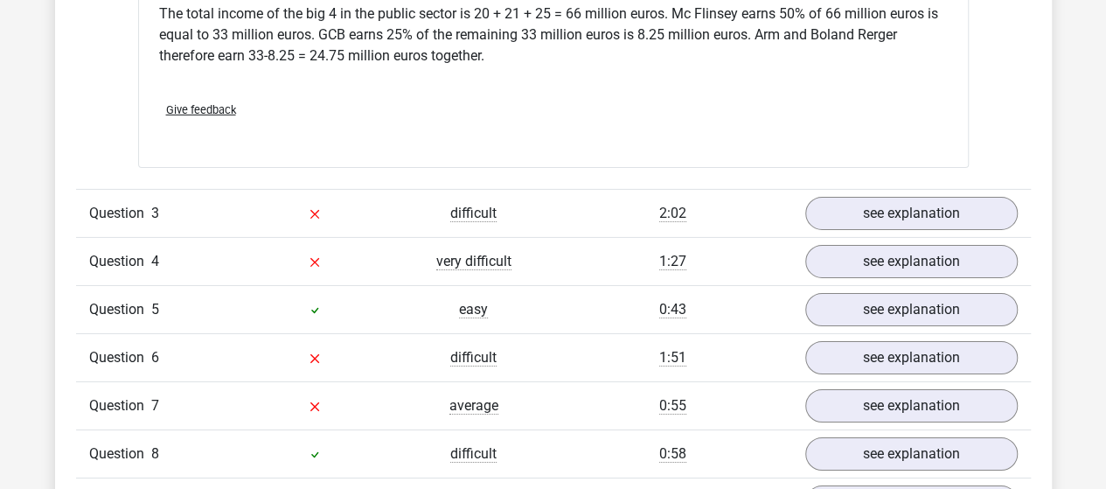
scroll to position [2832, 0]
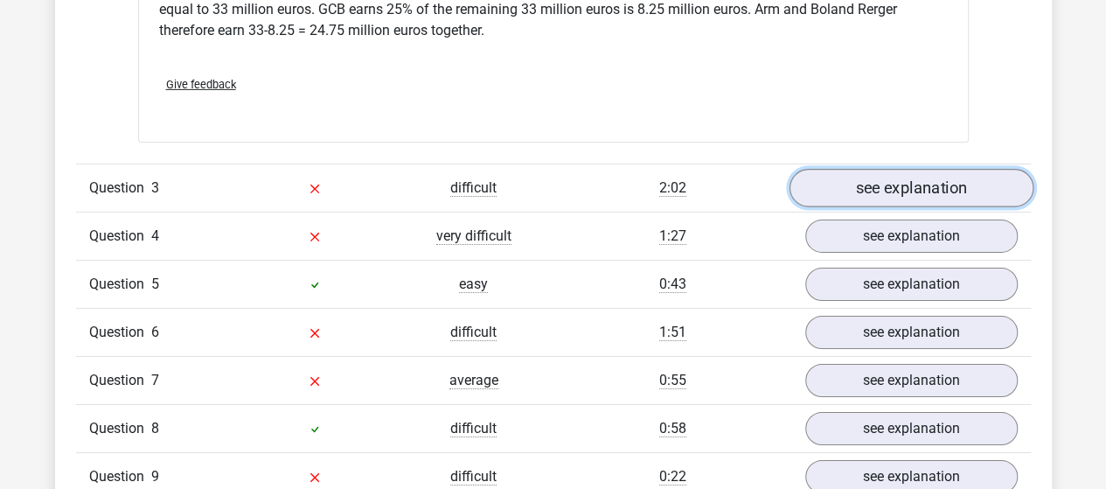
click at [953, 169] on link "see explanation" at bounding box center [910, 188] width 244 height 38
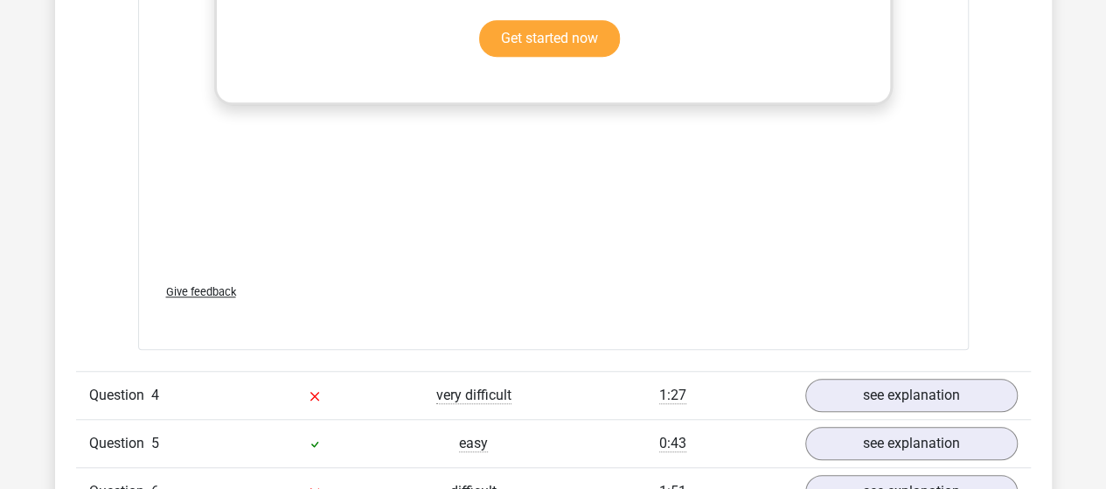
scroll to position [3881, 0]
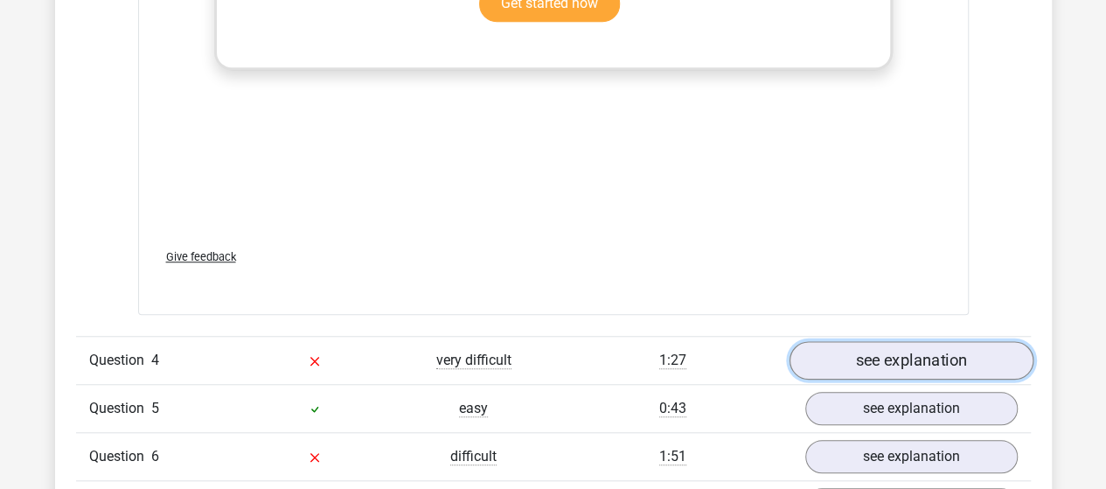
click at [951, 341] on link "see explanation" at bounding box center [910, 360] width 244 height 38
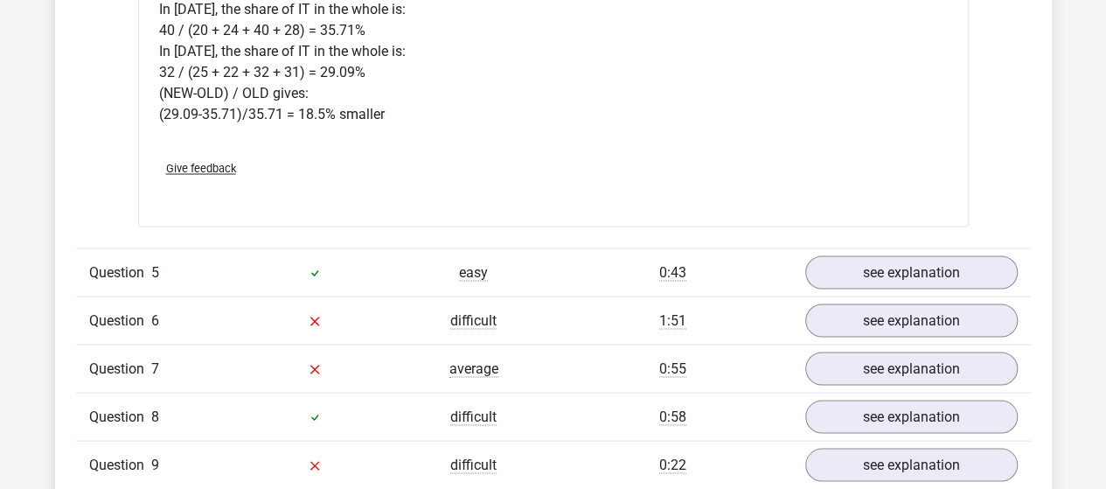
scroll to position [4790, 0]
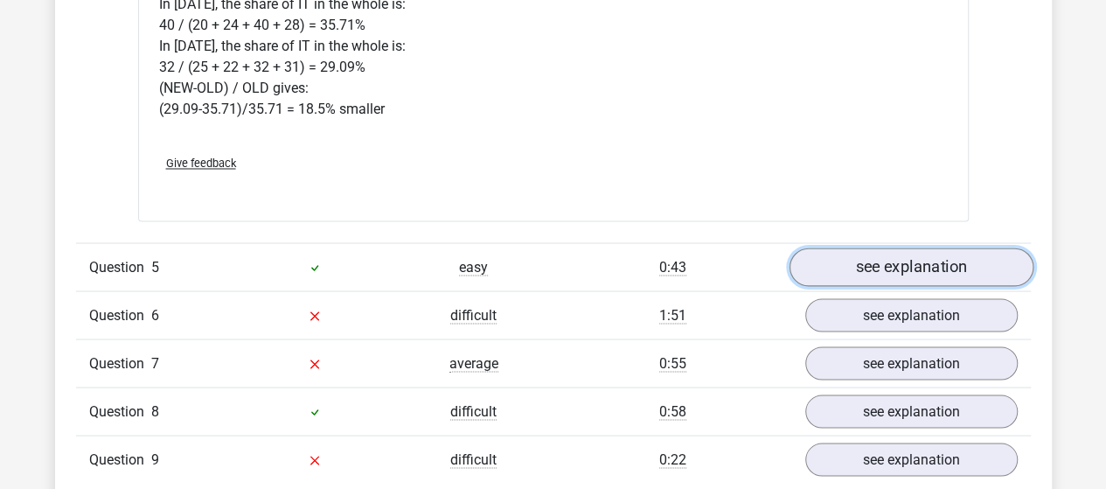
click at [841, 247] on link "see explanation" at bounding box center [910, 266] width 244 height 38
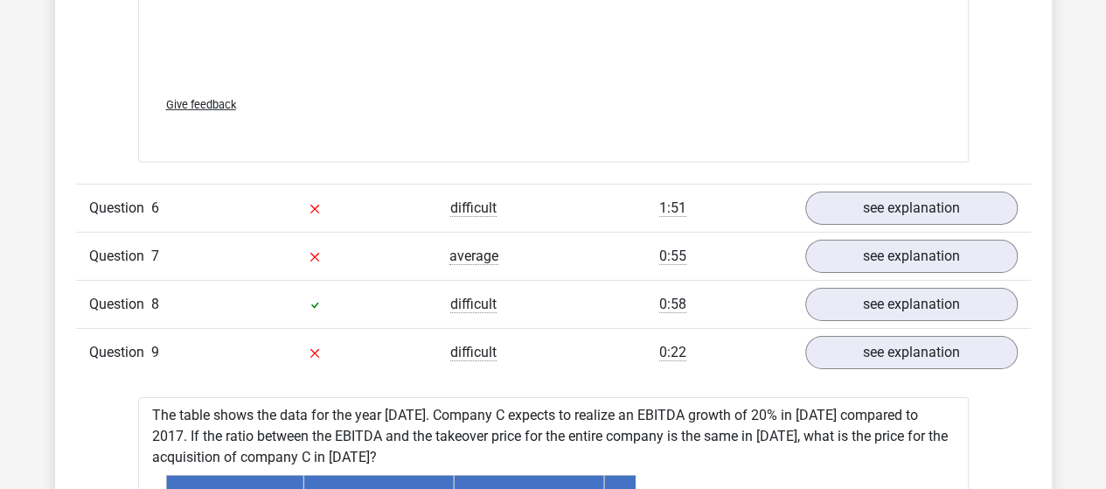
scroll to position [6083, 0]
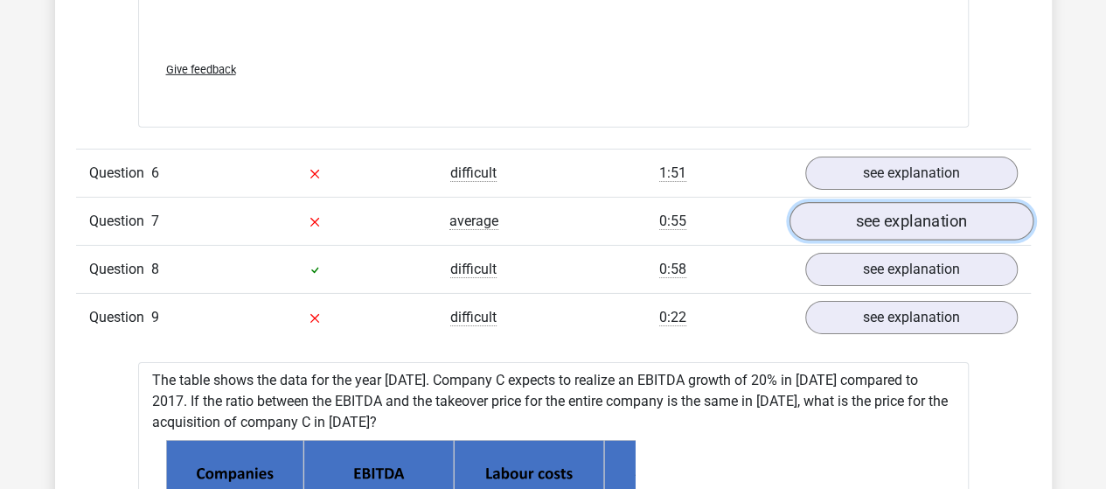
click at [1004, 203] on link "see explanation" at bounding box center [910, 222] width 244 height 38
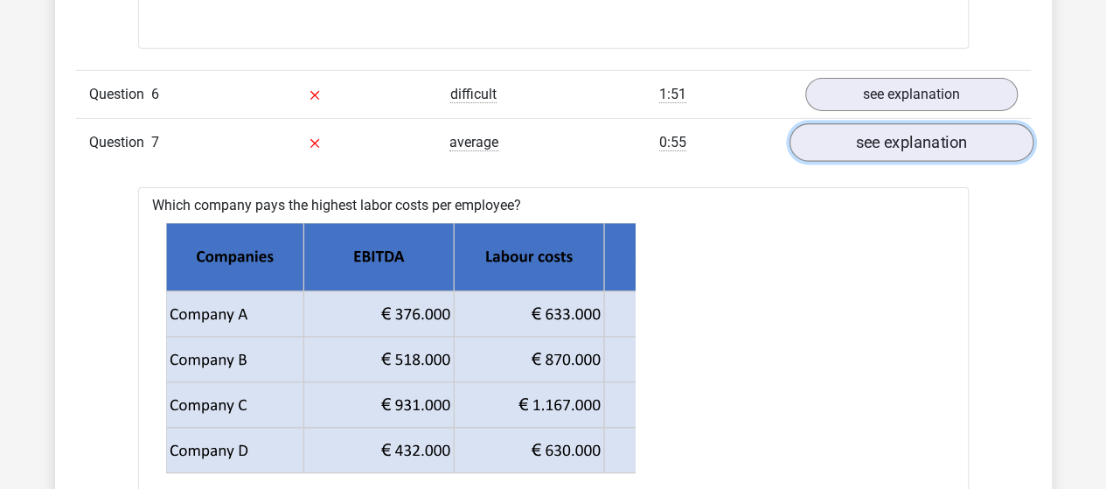
scroll to position [6153, 0]
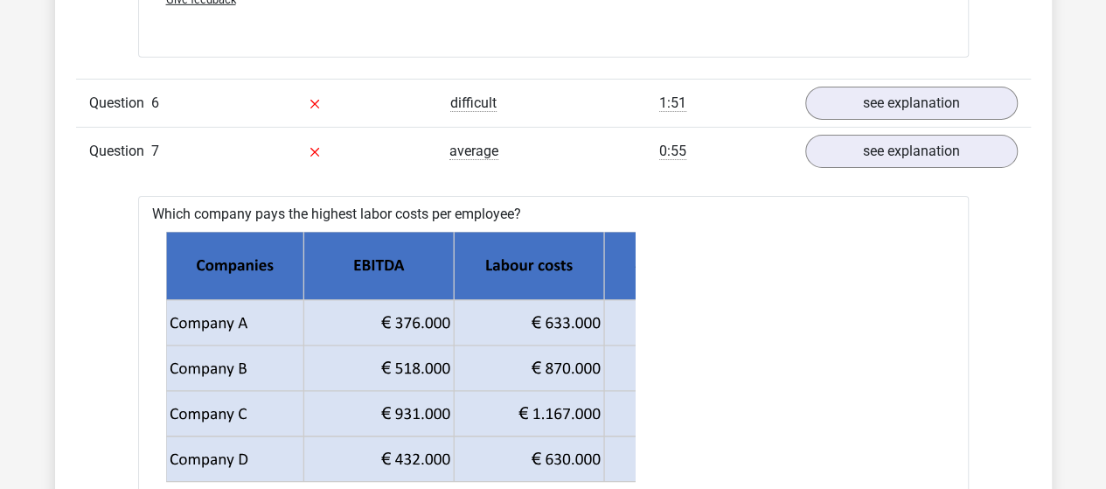
click at [907, 95] on div "Question 6 difficult 1:51 see explanation" at bounding box center [553, 103] width 954 height 48
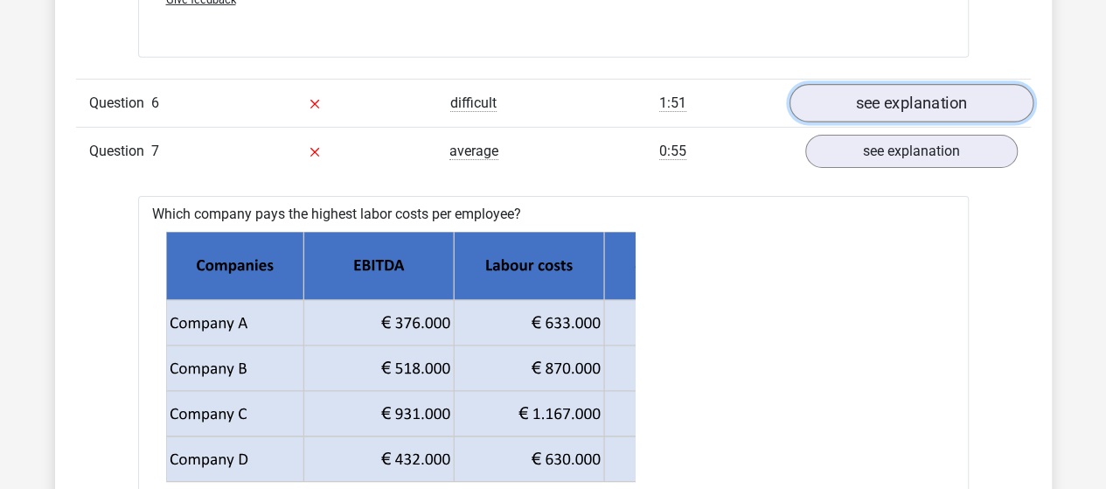
click at [868, 86] on link "see explanation" at bounding box center [910, 104] width 244 height 38
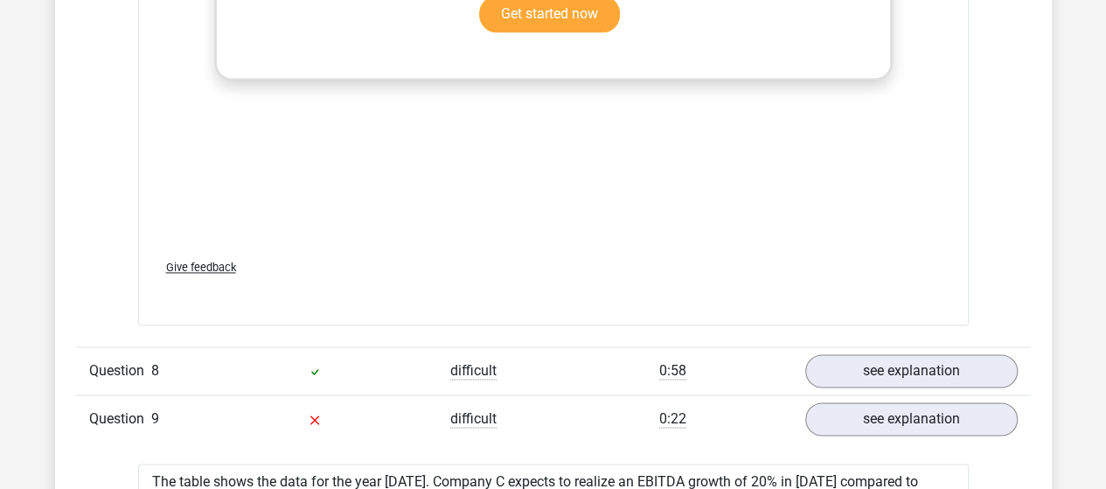
scroll to position [7831, 0]
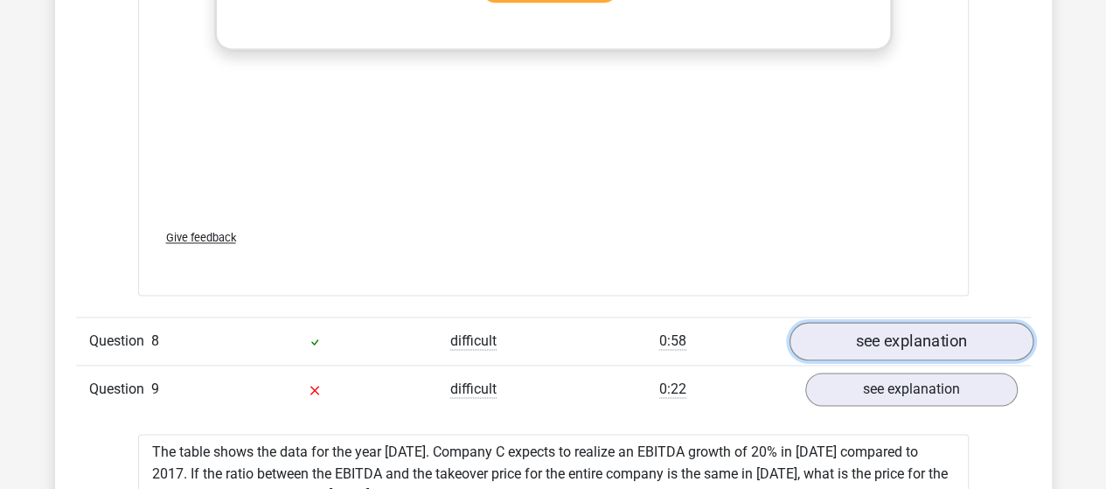
click at [979, 322] on link "see explanation" at bounding box center [910, 341] width 244 height 38
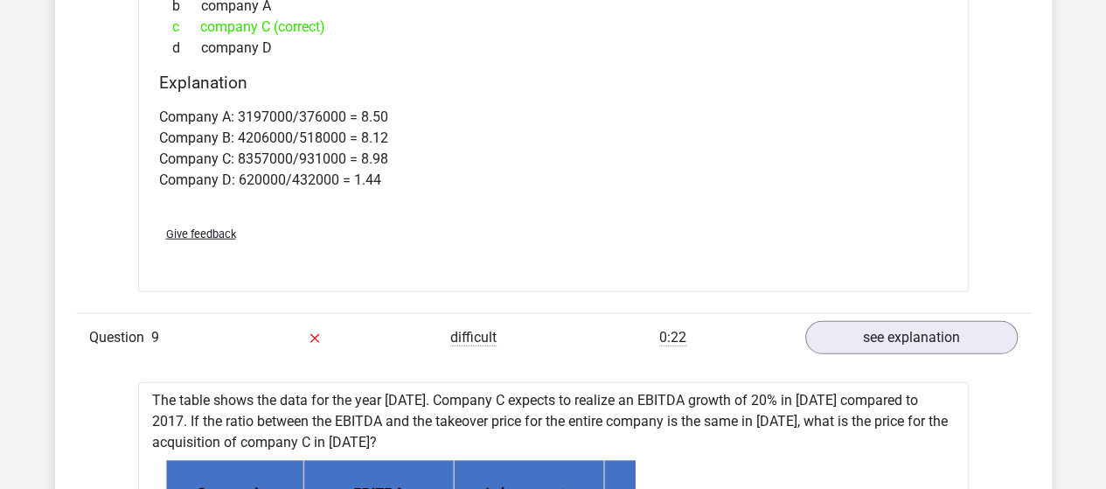
scroll to position [8635, 0]
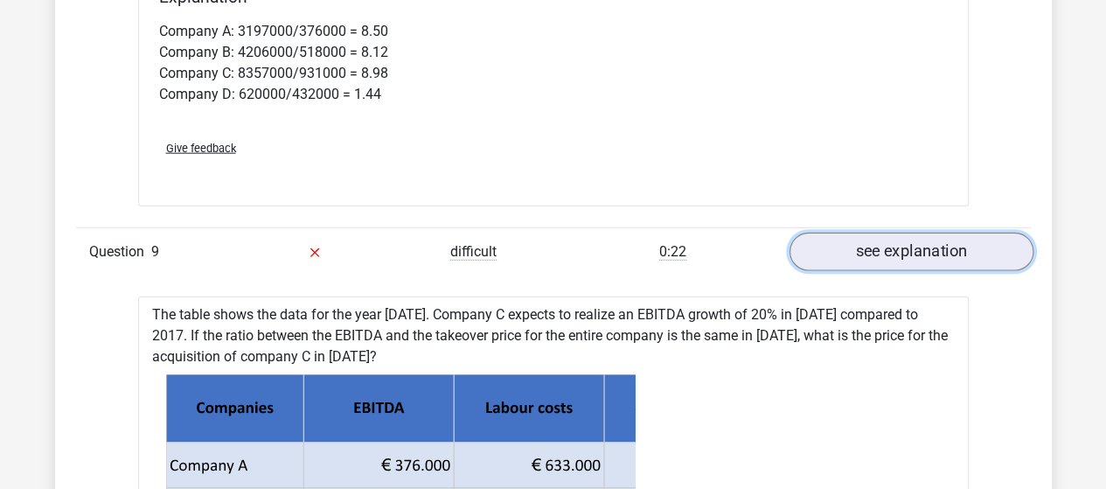
click at [927, 232] on link "see explanation" at bounding box center [910, 251] width 244 height 38
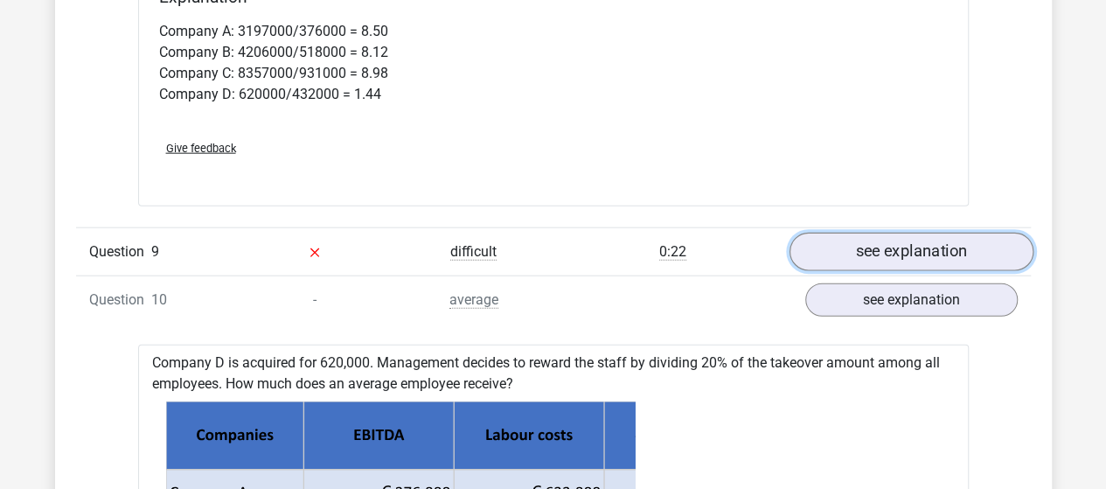
click at [927, 232] on link "see explanation" at bounding box center [910, 251] width 244 height 38
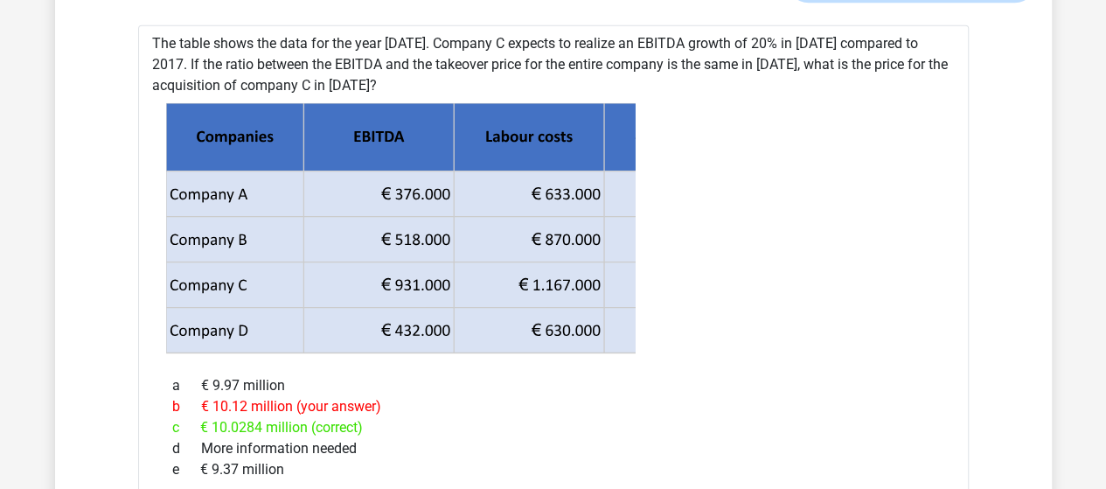
scroll to position [8880, 0]
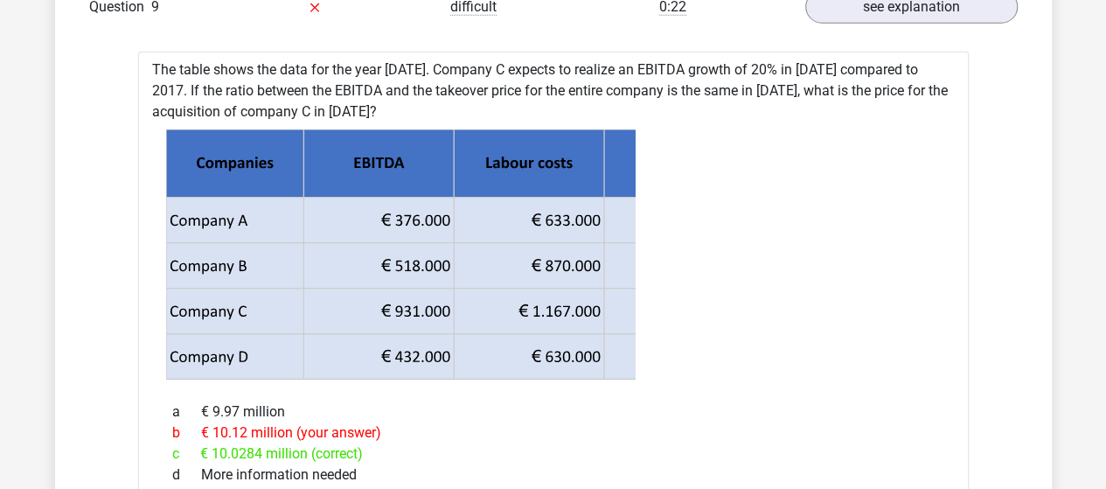
drag, startPoint x: 150, startPoint y: 33, endPoint x: 415, endPoint y: 375, distance: 432.4
click at [469, 443] on div "c € 10.0284 million (correct)" at bounding box center [553, 453] width 788 height 21
